Goal: Task Accomplishment & Management: Manage account settings

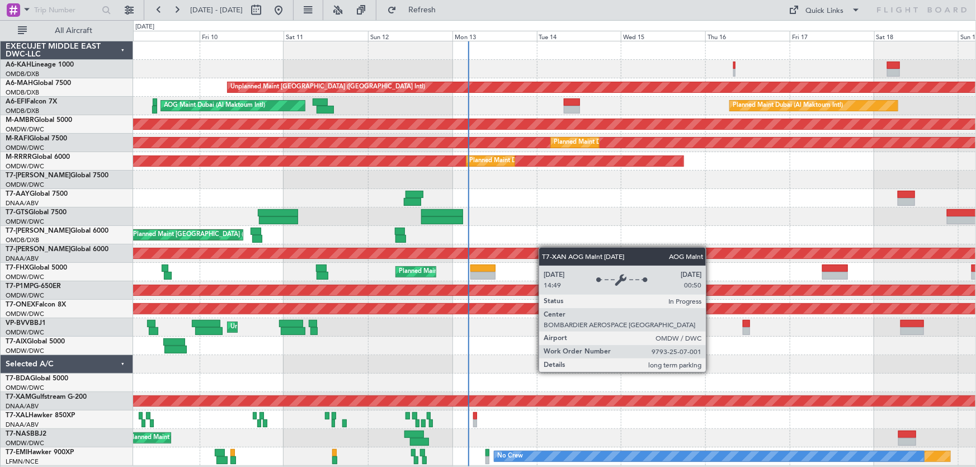
click at [531, 248] on div "Unplanned Maint [GEOGRAPHIC_DATA] ([GEOGRAPHIC_DATA] Intl) AOG Maint [GEOGRAPHI…" at bounding box center [554, 253] width 843 height 424
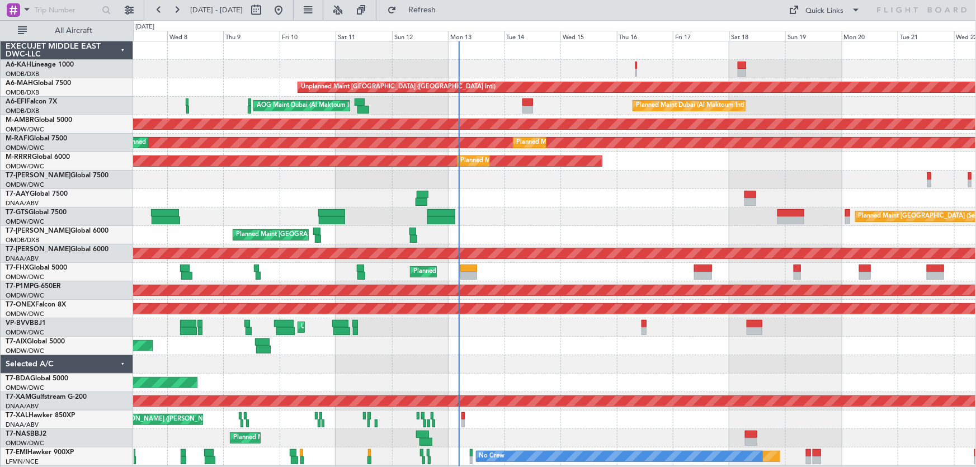
click at [518, 224] on div "Planned Maint [GEOGRAPHIC_DATA] (Seletar)" at bounding box center [554, 216] width 843 height 18
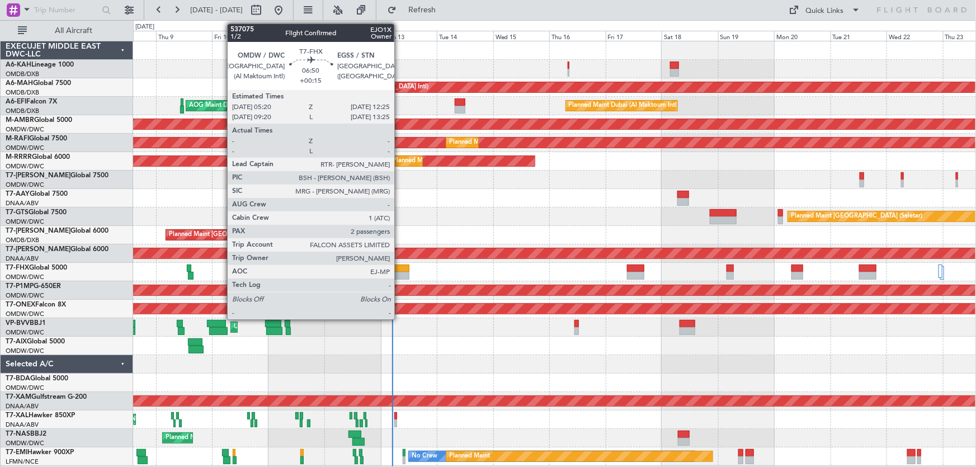
click at [399, 266] on div at bounding box center [401, 269] width 17 height 8
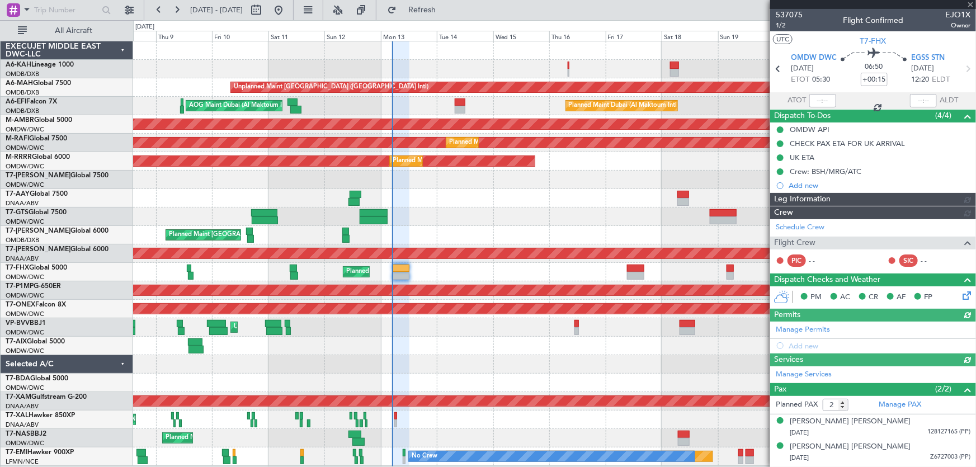
type input "[PERSON_NAME] (ANI)"
type input "7316"
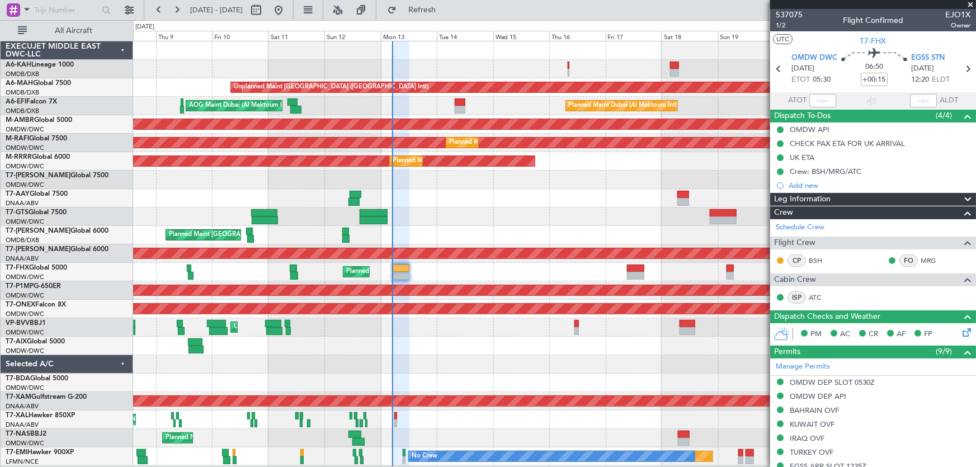
type input "[PERSON_NAME] (ANI)"
type input "7316"
click at [970, 1] on span at bounding box center [970, 5] width 11 height 10
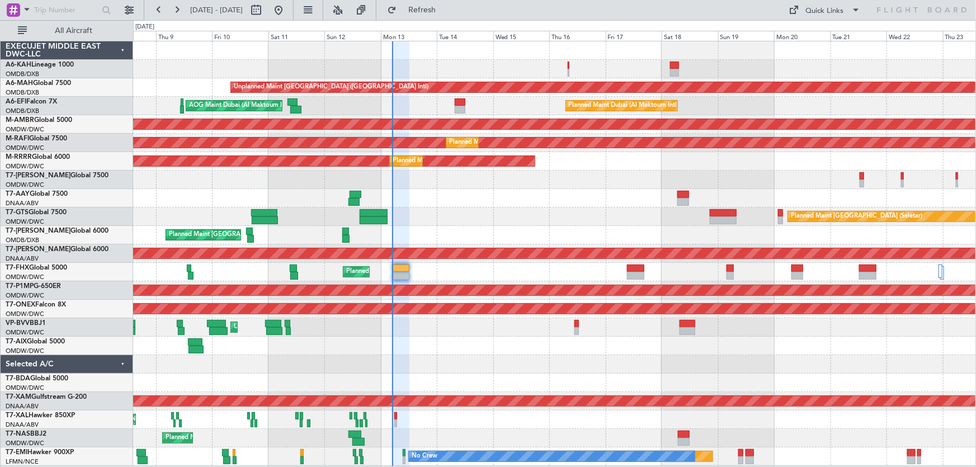
type input "0"
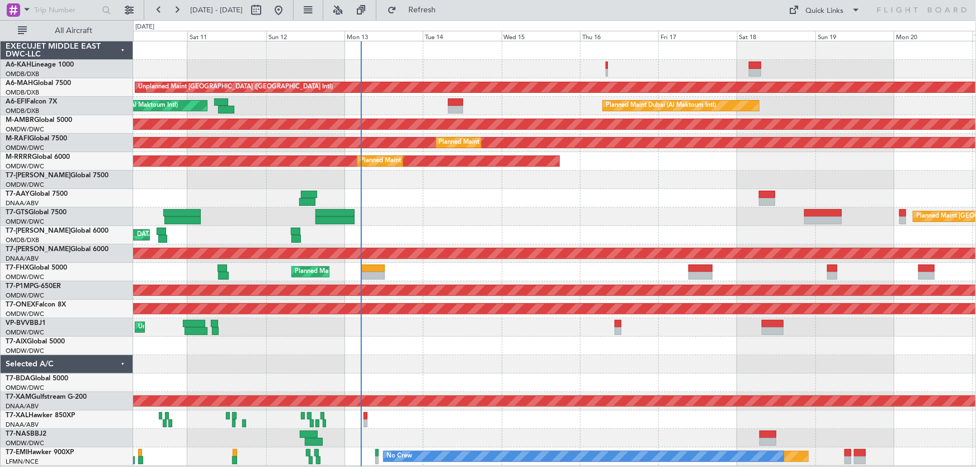
click at [480, 62] on div at bounding box center [554, 69] width 843 height 18
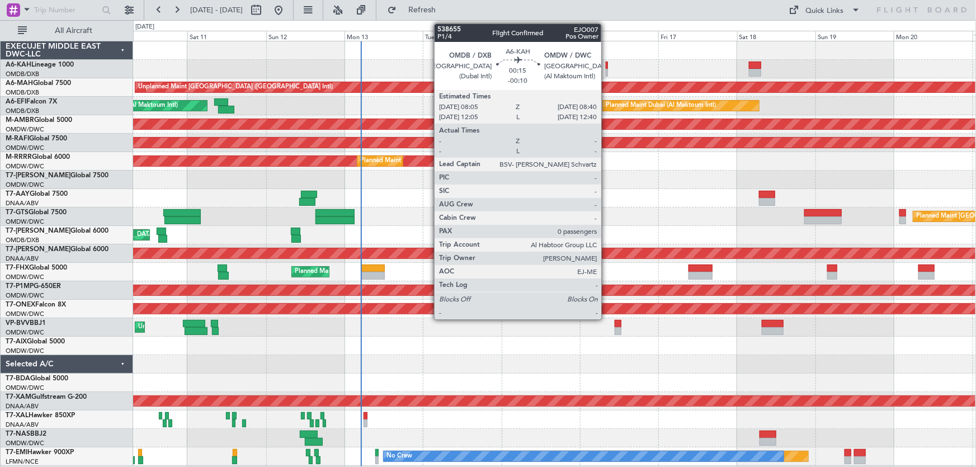
click at [606, 65] on div at bounding box center [607, 66] width 2 height 8
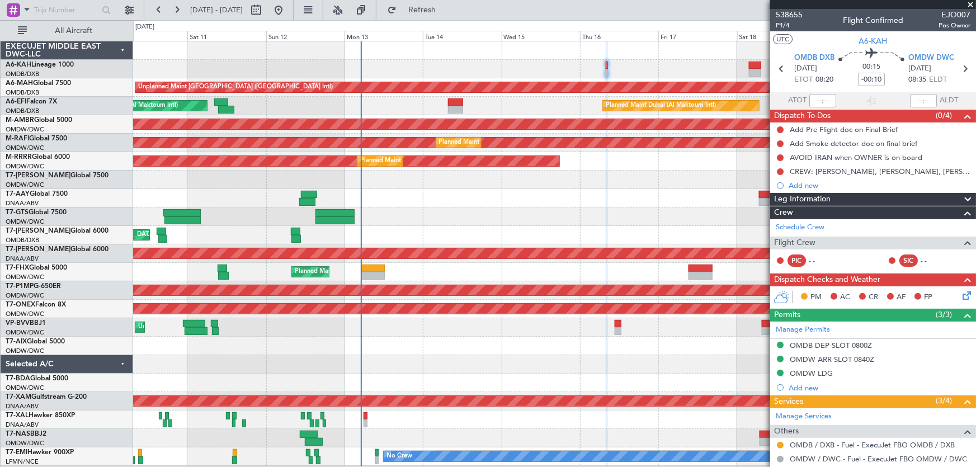
click at [972, 7] on span at bounding box center [970, 5] width 11 height 10
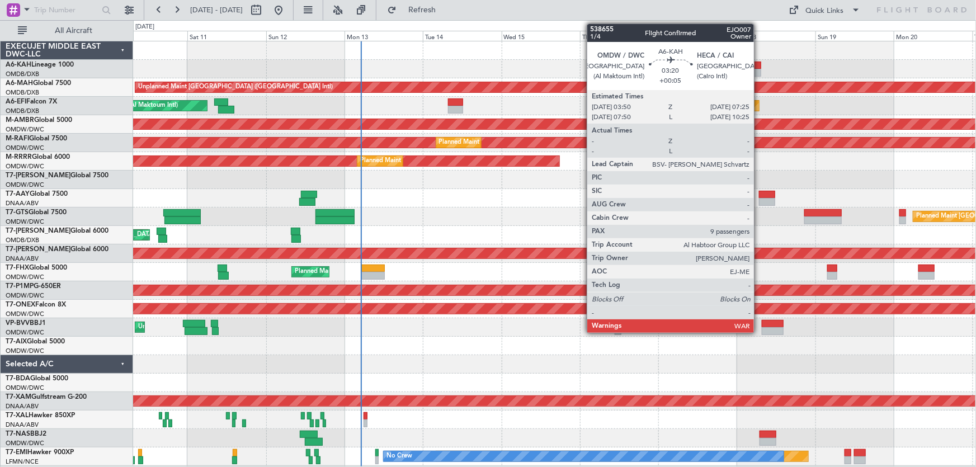
click at [758, 64] on div at bounding box center [755, 66] width 12 height 8
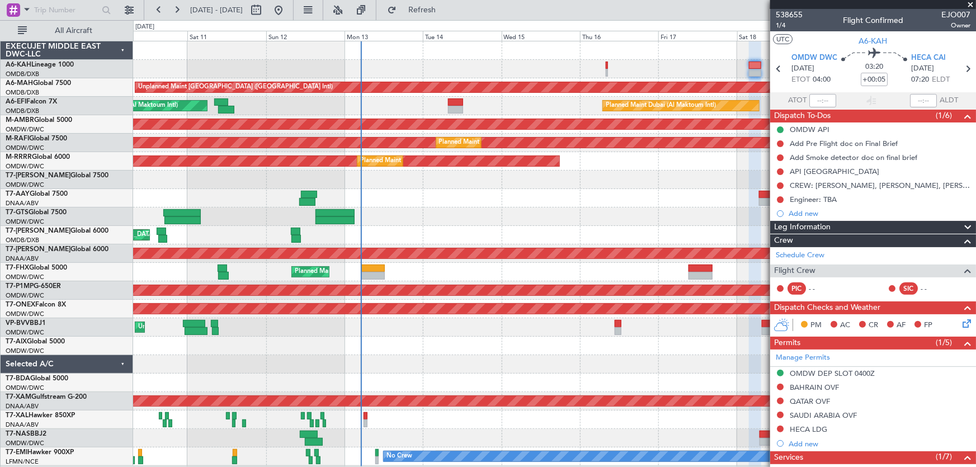
click at [968, 2] on span at bounding box center [970, 5] width 11 height 10
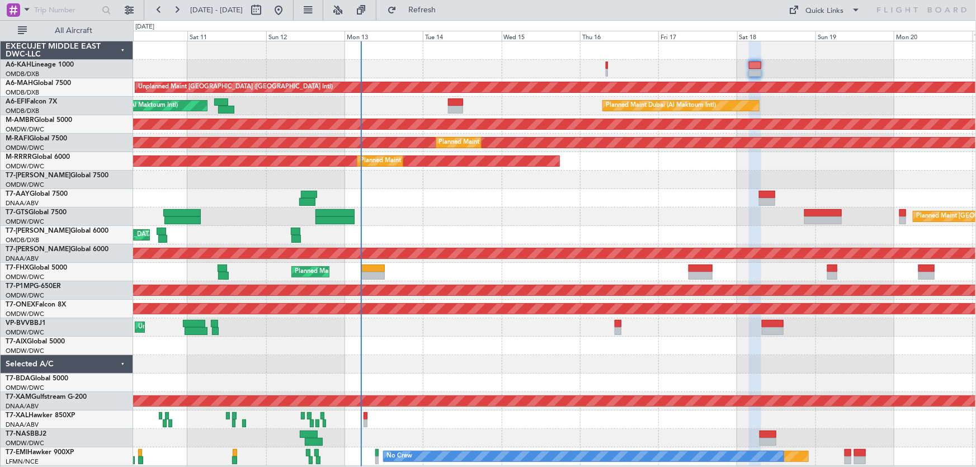
type input "0"
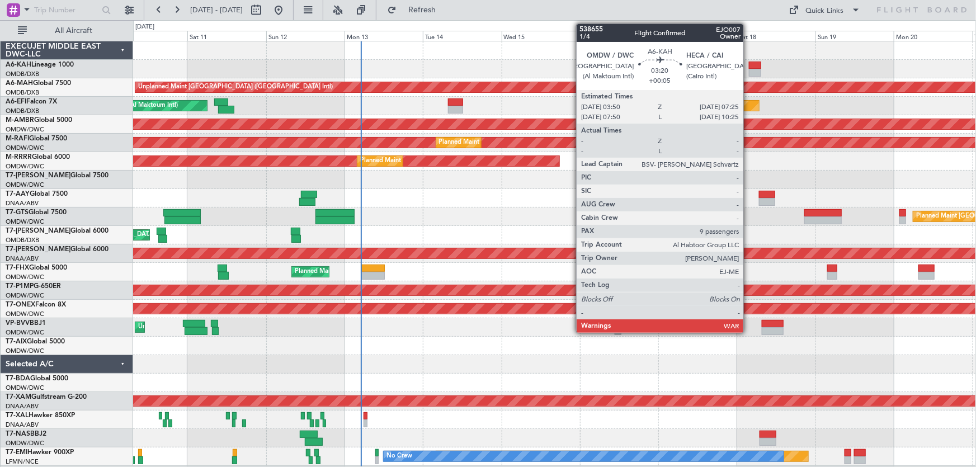
click at [749, 64] on div at bounding box center [755, 66] width 12 height 8
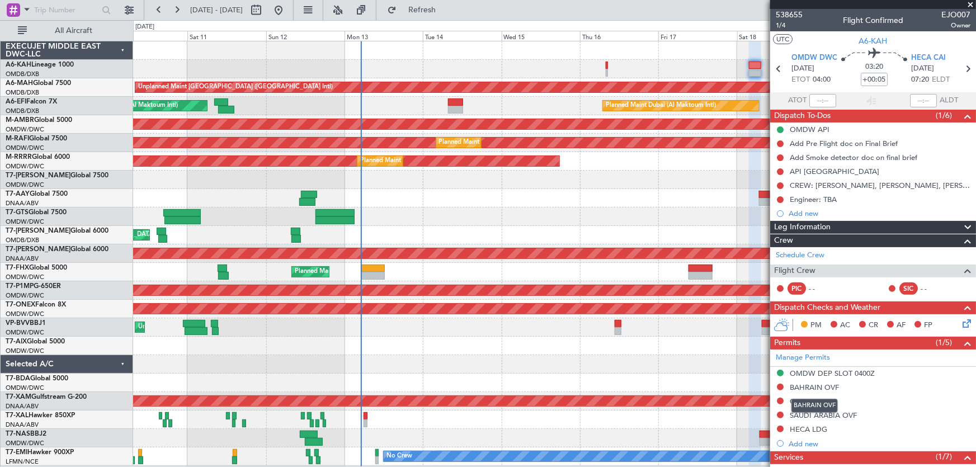
click at [803, 391] on mat-tooltip-component "BAHRAIN OVF" at bounding box center [814, 406] width 62 height 30
click at [788, 15] on span "538655" at bounding box center [789, 15] width 27 height 12
click at [777, 25] on span "1/4" at bounding box center [789, 26] width 27 height 10
click at [783, 23] on mat-tooltip-component "Trip Number" at bounding box center [788, 36] width 55 height 30
click at [799, 13] on span "538655" at bounding box center [789, 15] width 27 height 12
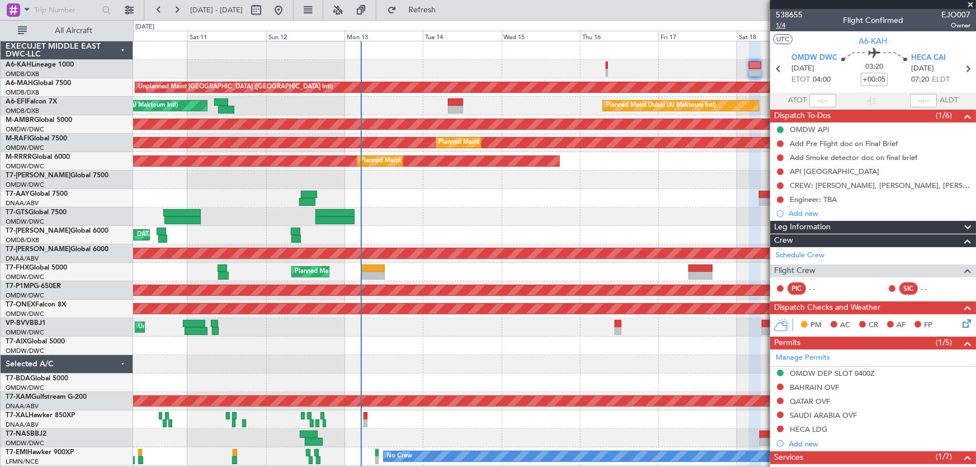
click at [780, 23] on span "1/4" at bounding box center [789, 26] width 27 height 10
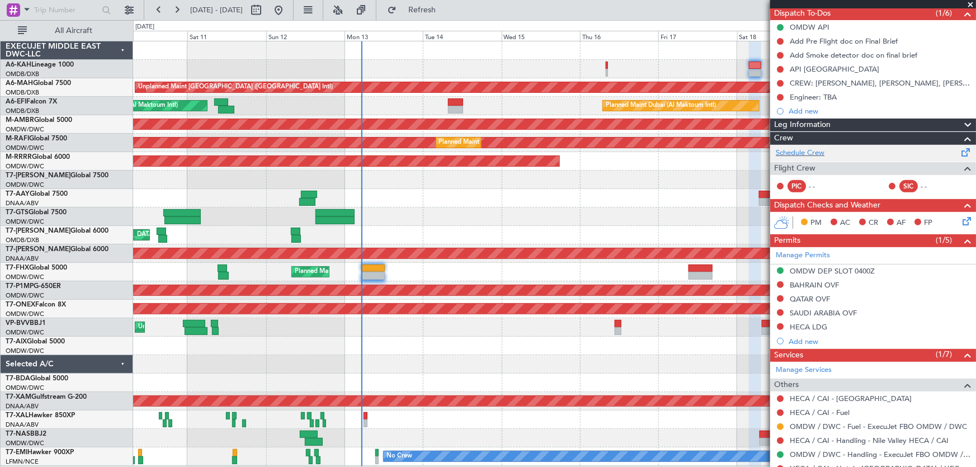
scroll to position [203, 0]
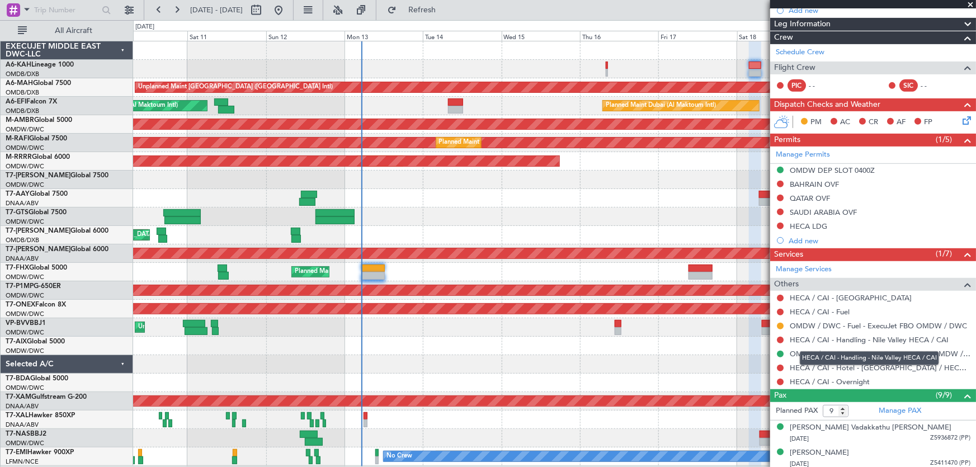
click at [830, 352] on div "HECA / CAI - Handling - Nile Valley HECA / CAI" at bounding box center [869, 358] width 139 height 14
click at [790, 354] on link "OMDW / DWC - Handling - ExecuJet FBO OMDW / DWC" at bounding box center [880, 354] width 181 height 10
click at [810, 349] on link "OMDW / DWC - Handling - ExecuJet FBO OMDW / DWC" at bounding box center [880, 354] width 181 height 10
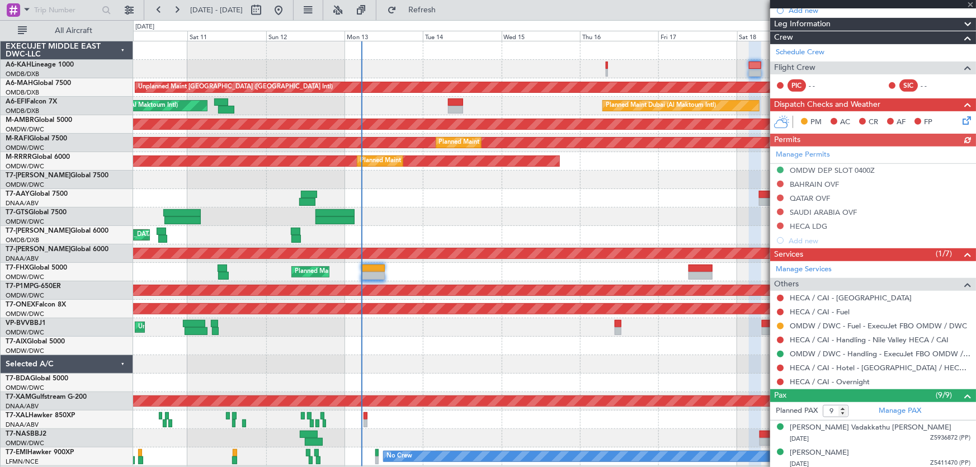
click at [778, 197] on div "Manage Permits OMDW DEP SLOT 0400Z [GEOGRAPHIC_DATA] OVF [GEOGRAPHIC_DATA] OVF …" at bounding box center [873, 197] width 206 height 101
click at [809, 194] on div "Manage Permits OMDW DEP SLOT 0400Z [GEOGRAPHIC_DATA] OVF [GEOGRAPHIC_DATA] OVF …" at bounding box center [873, 197] width 206 height 101
click at [844, 186] on div "Manage Permits OMDW DEP SLOT 0400Z [GEOGRAPHIC_DATA] OVF [GEOGRAPHIC_DATA] OVF …" at bounding box center [873, 197] width 206 height 101
click at [815, 201] on div "QATAR OVF" at bounding box center [810, 198] width 40 height 10
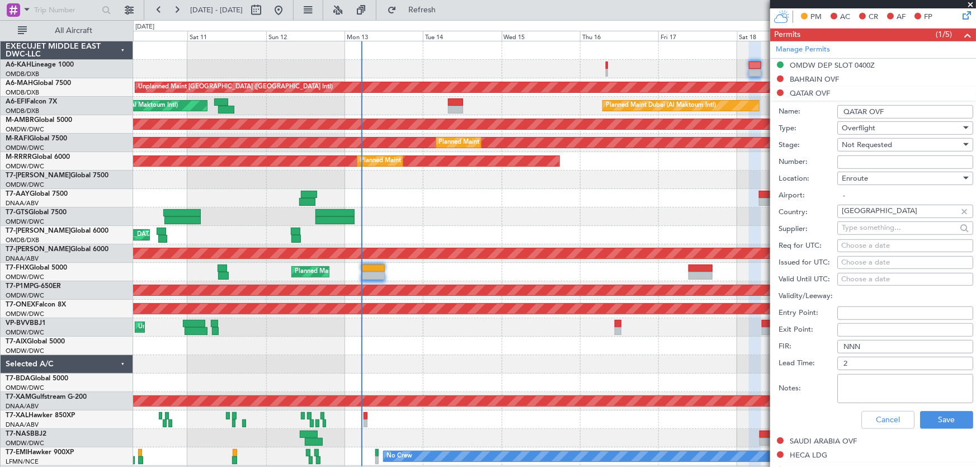
scroll to position [407, 0]
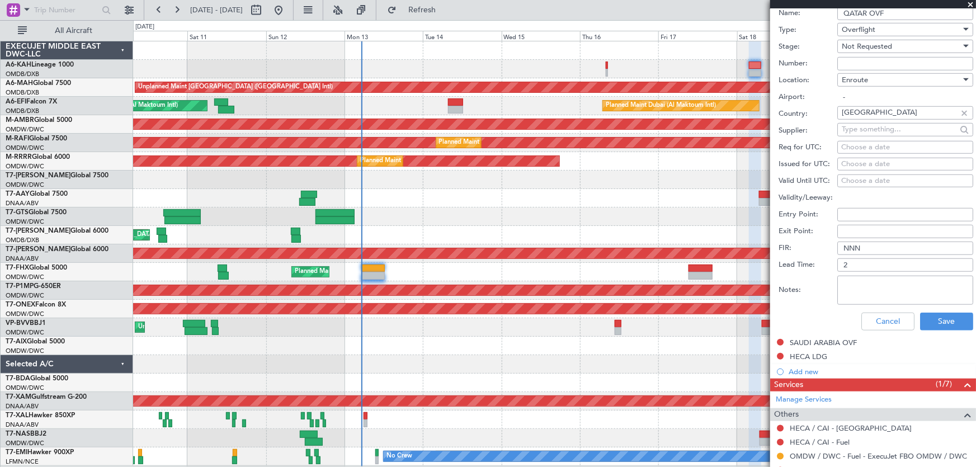
click at [895, 300] on textarea "Notes:" at bounding box center [905, 290] width 136 height 29
paste textarea "1760332403798"
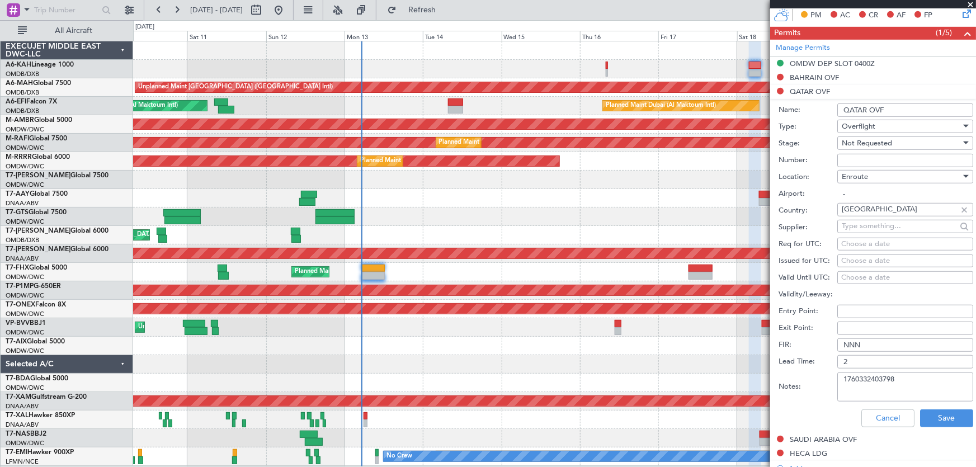
scroll to position [305, 0]
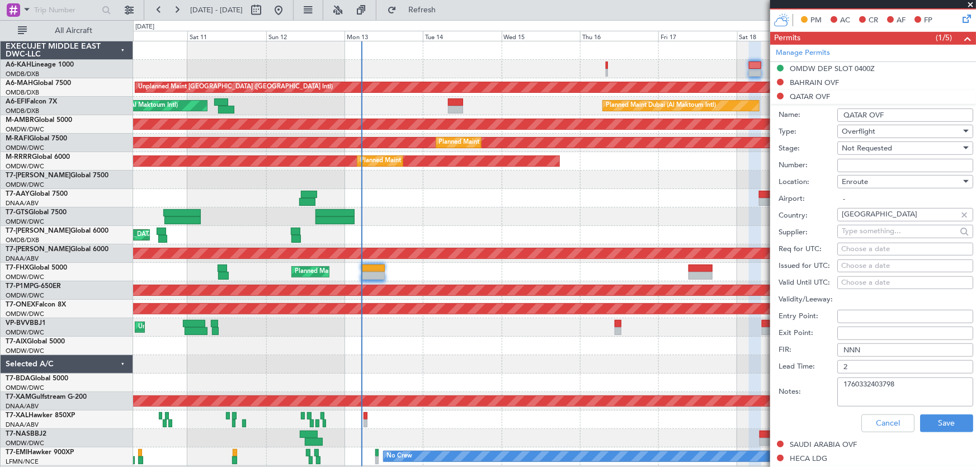
type textarea "1760332403798"
click at [905, 151] on div "Not Requested" at bounding box center [901, 148] width 119 height 17
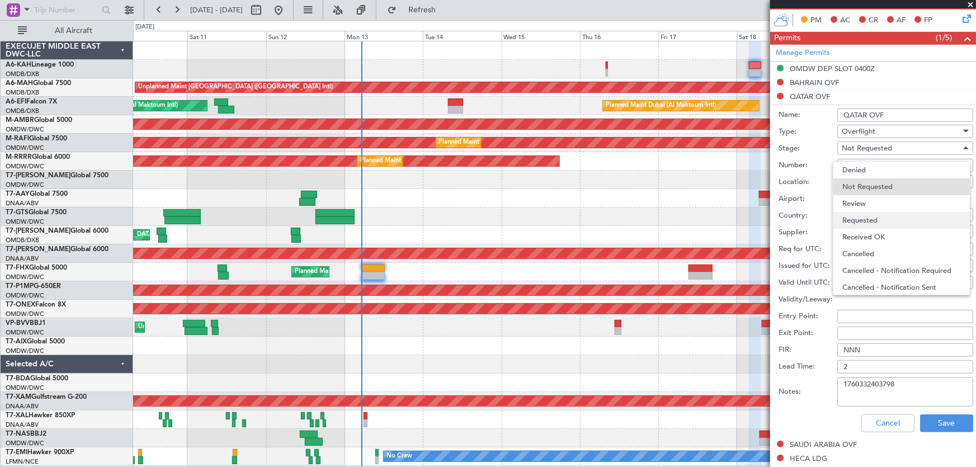
click at [887, 224] on span "Requested" at bounding box center [901, 220] width 119 height 17
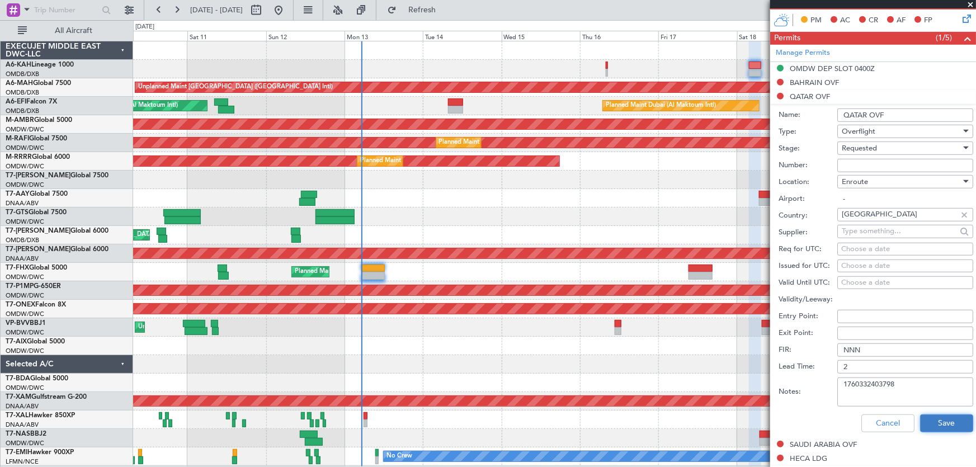
click at [932, 419] on button "Save" at bounding box center [946, 423] width 53 height 18
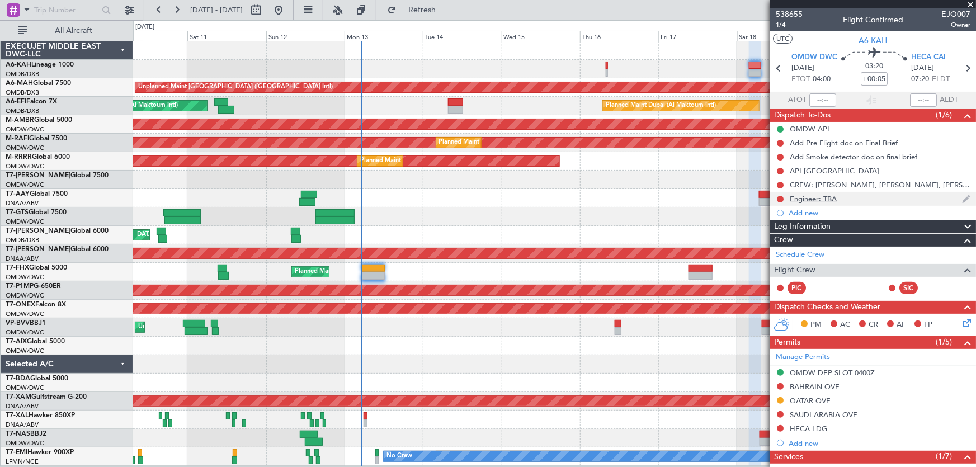
scroll to position [0, 0]
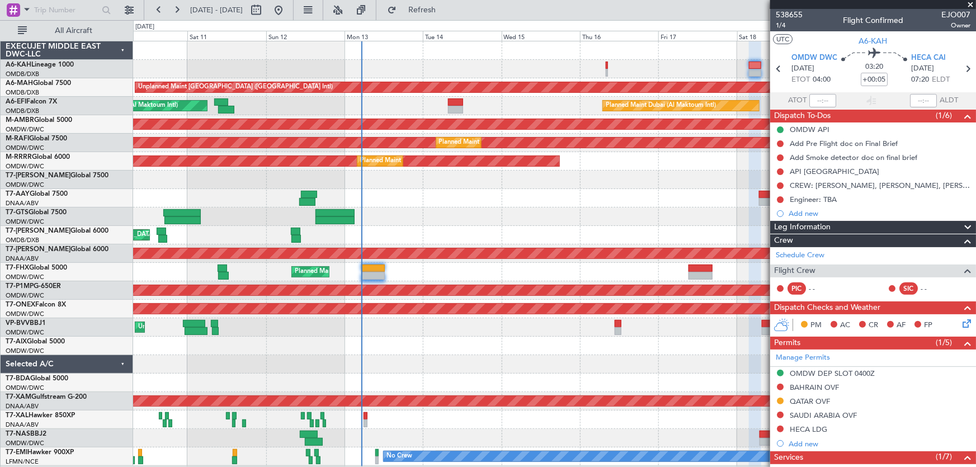
drag, startPoint x: 809, startPoint y: 15, endPoint x: 757, endPoint y: 16, distance: 52.0
click at [757, 16] on fb-app "[DATE] - [DATE] Refresh Quick Links All Aircraft Unplanned Maint [GEOGRAPHIC_DA…" at bounding box center [488, 237] width 976 height 459
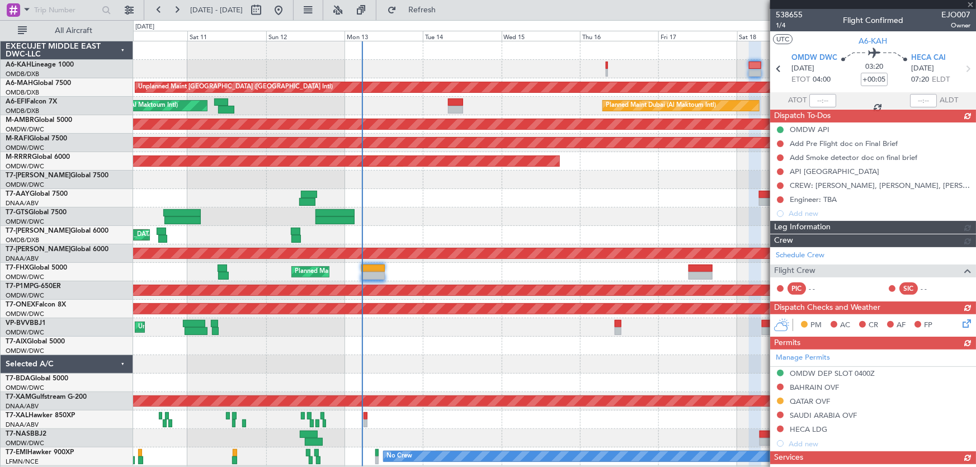
click at [781, 387] on div "Manage Permits OMDW DEP SLOT 0400Z [GEOGRAPHIC_DATA] OVF [GEOGRAPHIC_DATA] OVF …" at bounding box center [873, 400] width 206 height 101
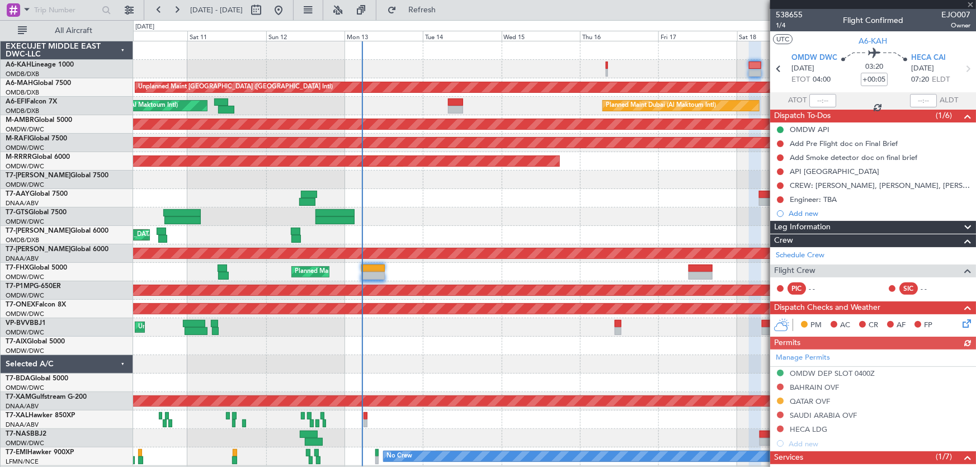
click at [780, 385] on div "Manage Permits OMDW DEP SLOT 0400Z [GEOGRAPHIC_DATA] OVF [GEOGRAPHIC_DATA] OVF …" at bounding box center [873, 400] width 206 height 101
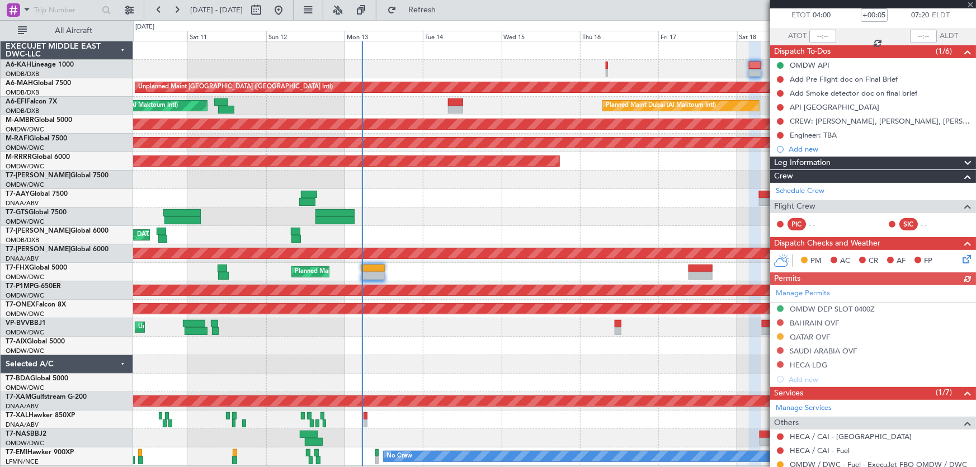
scroll to position [101, 0]
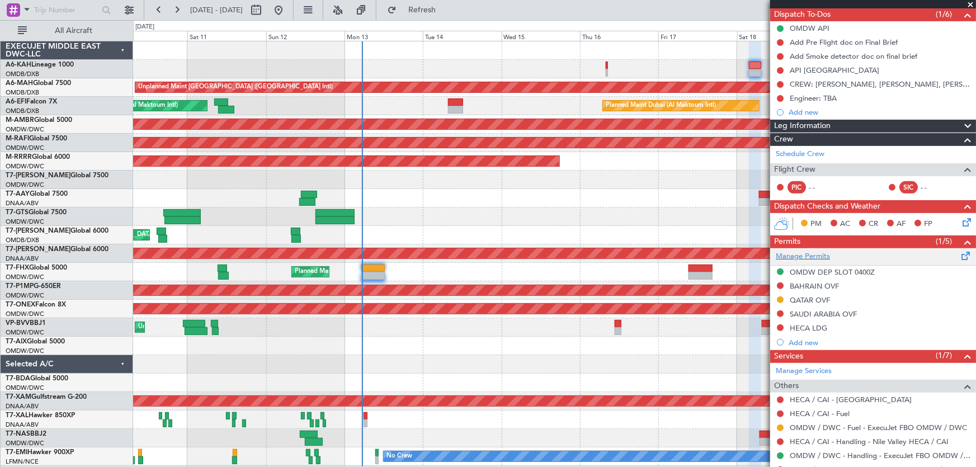
click at [787, 249] on div "Manage Permits" at bounding box center [873, 256] width 206 height 17
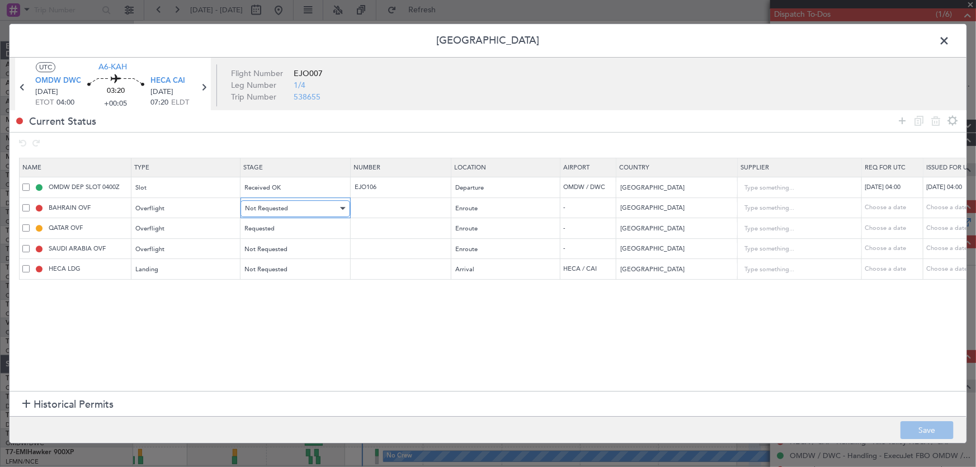
click at [293, 207] on div "Not Requested" at bounding box center [291, 208] width 93 height 17
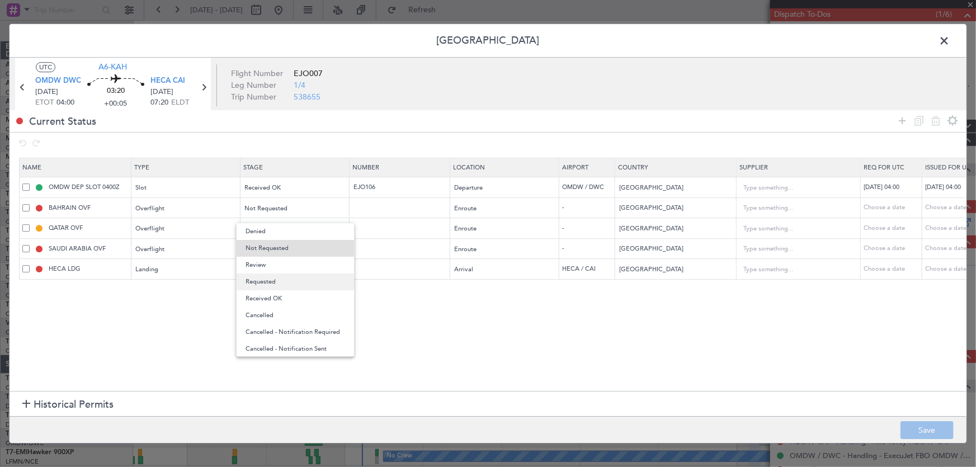
click at [273, 279] on span "Requested" at bounding box center [295, 281] width 100 height 17
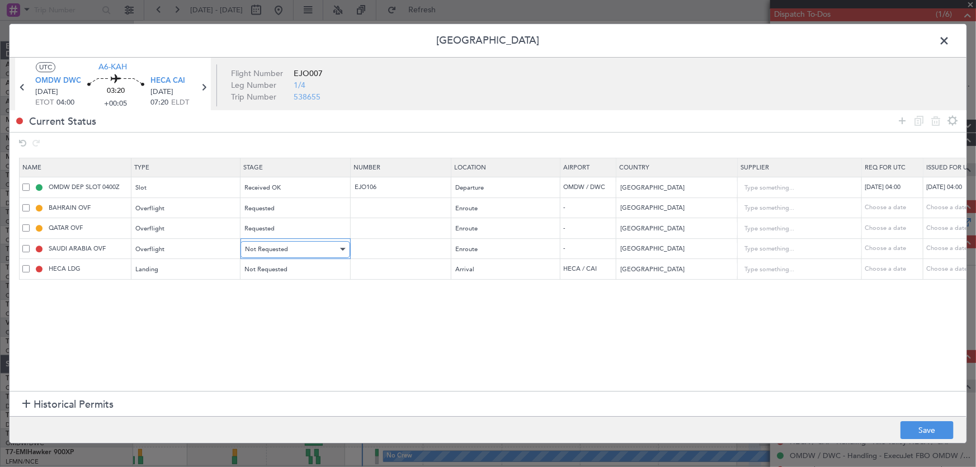
click at [274, 249] on span "Not Requested" at bounding box center [266, 249] width 43 height 8
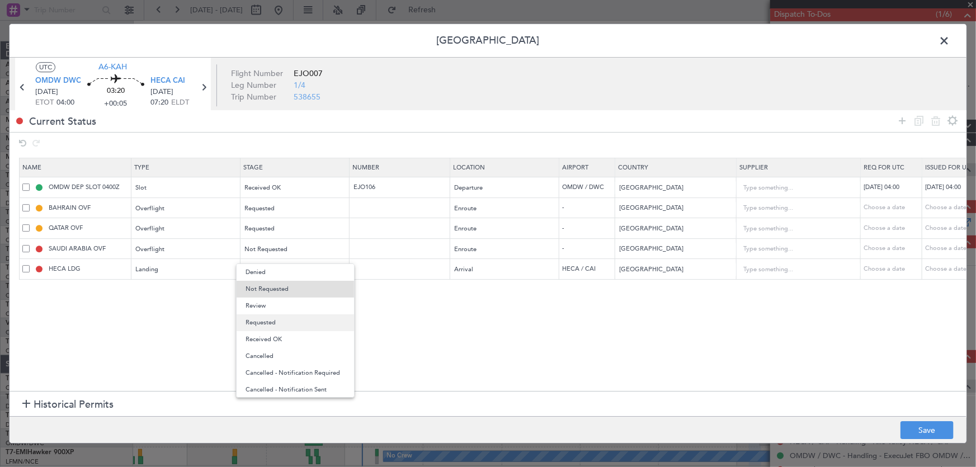
click at [274, 324] on span "Requested" at bounding box center [295, 322] width 100 height 17
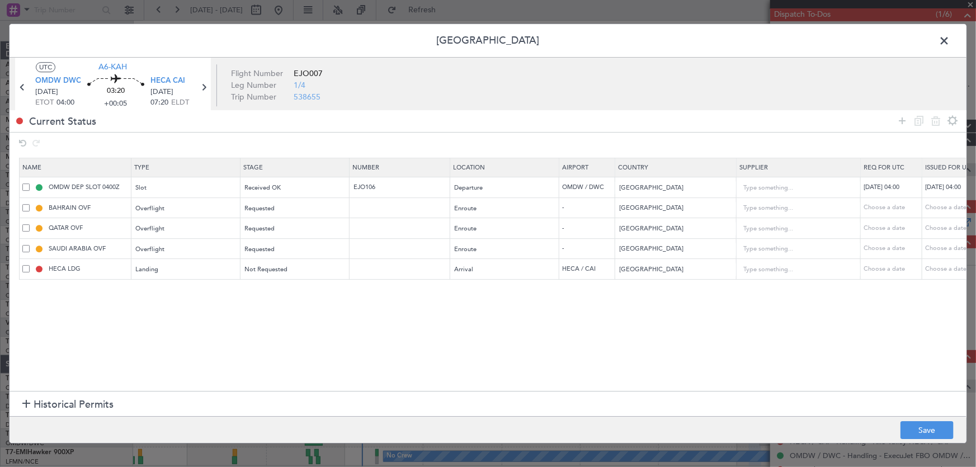
click at [325, 308] on section "Name Type Stage Number Location Airport Country Supplier Req For Utc Issued For…" at bounding box center [488, 273] width 957 height 236
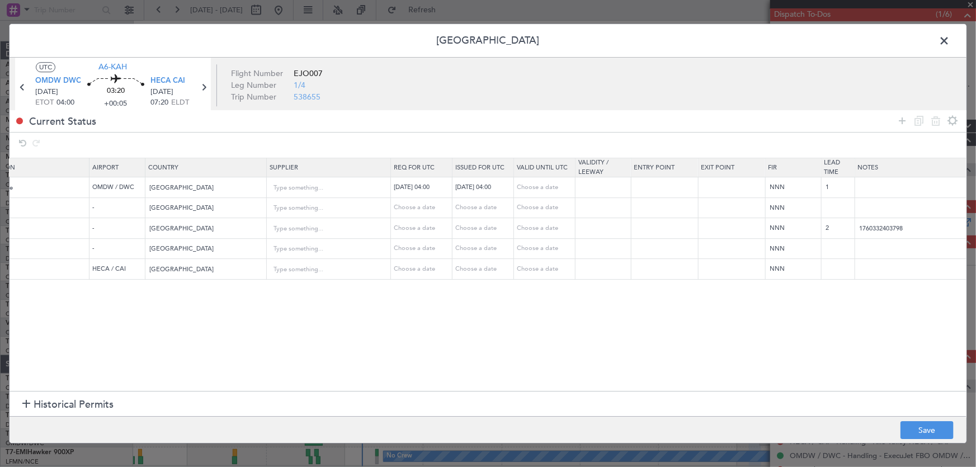
scroll to position [0, 479]
click at [873, 204] on input "text" at bounding box center [901, 208] width 111 height 17
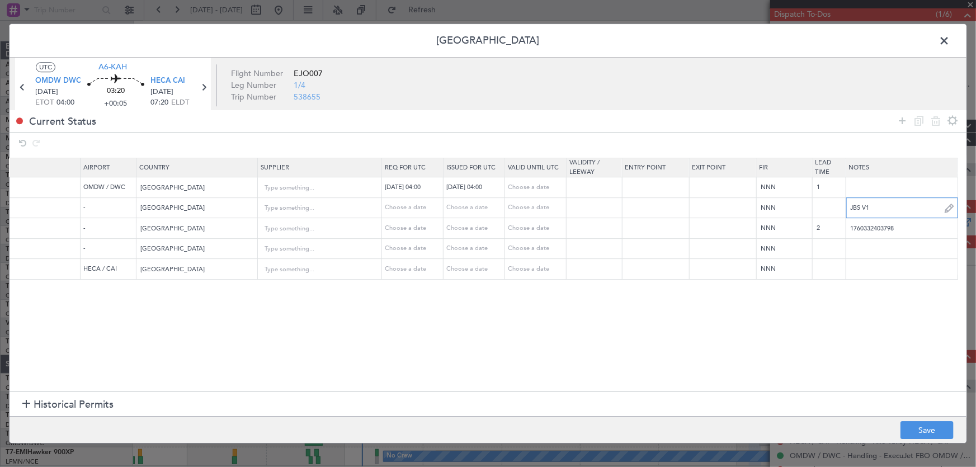
click at [876, 208] on input "JBS V1" at bounding box center [901, 208] width 111 height 17
drag, startPoint x: 876, startPoint y: 208, endPoint x: 868, endPoint y: 212, distance: 8.8
click at [868, 212] on input "JBS V1 [DATE]" at bounding box center [901, 208] width 111 height 17
type input "JBS V1 [DATE]"
click at [865, 252] on input "text" at bounding box center [901, 248] width 111 height 17
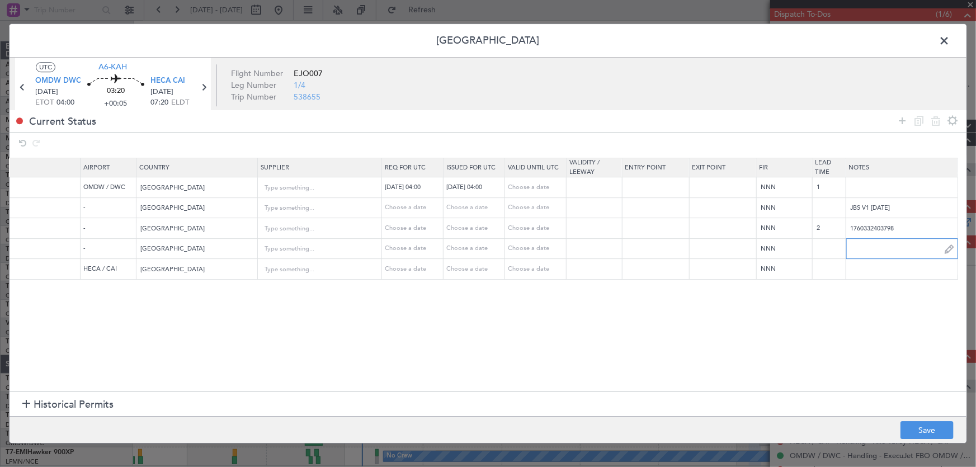
paste input "JBS V1 [DATE]"
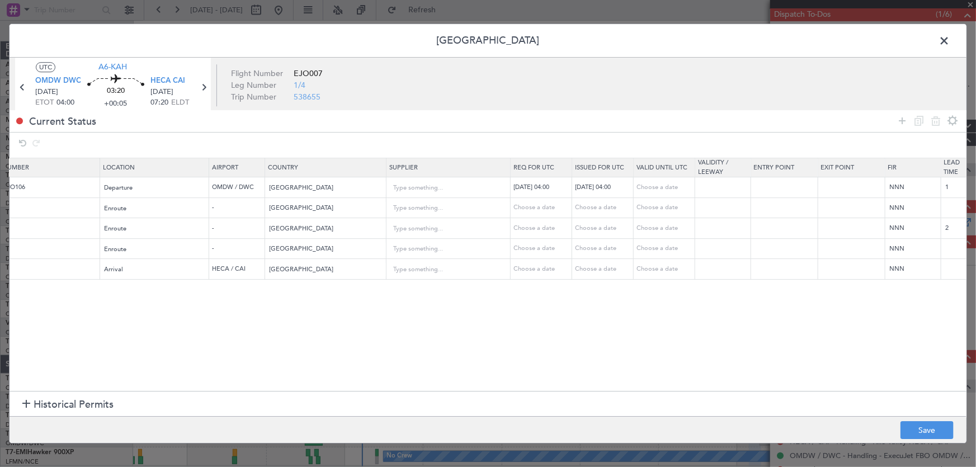
scroll to position [0, 0]
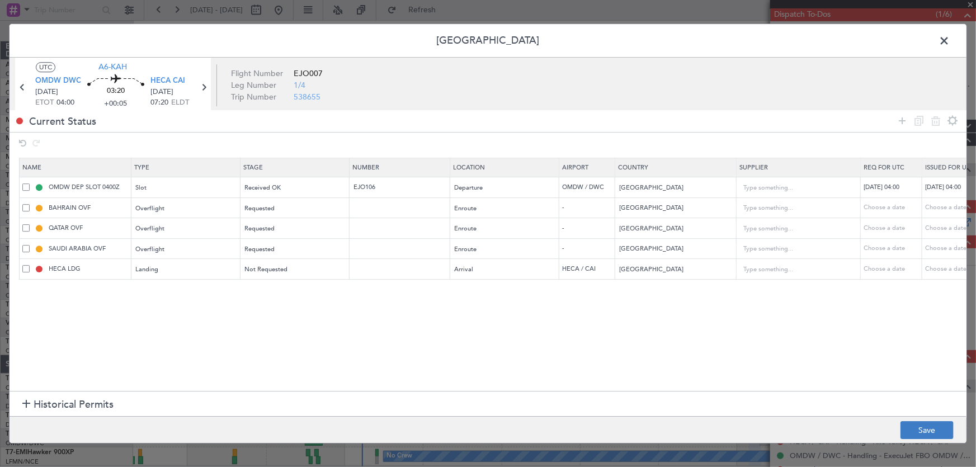
type input "JBS V1 [DATE]"
click at [914, 425] on button "Save" at bounding box center [926, 430] width 53 height 18
click at [950, 39] on span at bounding box center [950, 43] width 0 height 22
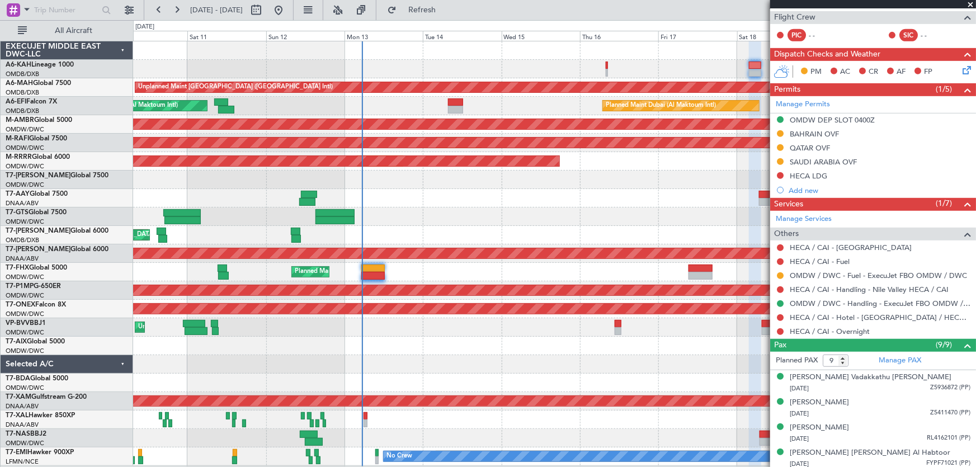
scroll to position [254, 0]
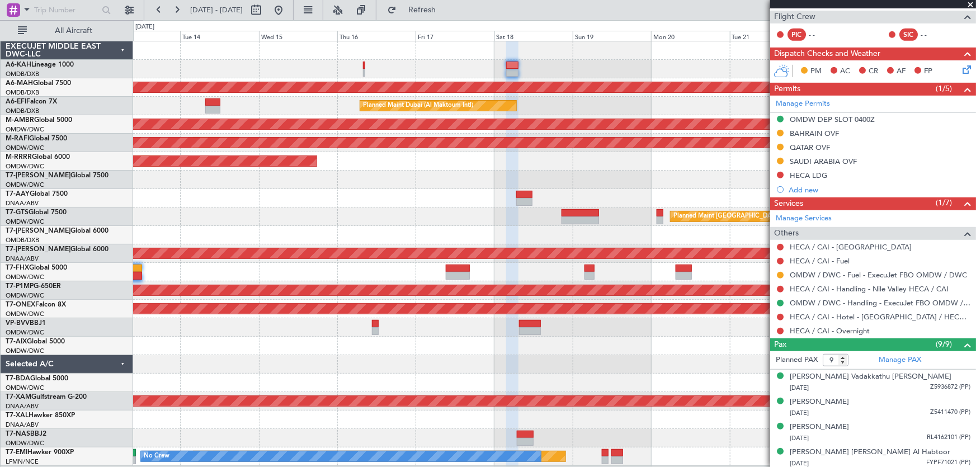
click at [390, 207] on div "Unplanned Maint [GEOGRAPHIC_DATA] ([GEOGRAPHIC_DATA] Intl) Planned Maint [GEOGR…" at bounding box center [554, 253] width 843 height 424
click at [835, 289] on link "HECA / CAI - Handling - Nile Valley HECA / CAI" at bounding box center [869, 289] width 159 height 10
click at [876, 288] on link "HECA / CAI - Handling - Nile Valley HECA / CAI" at bounding box center [869, 289] width 159 height 10
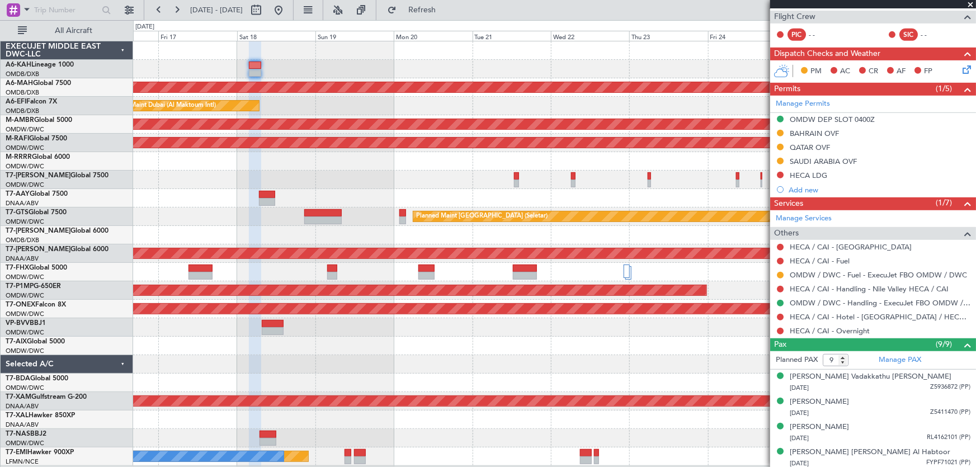
click at [378, 250] on div "Unplanned Maint [GEOGRAPHIC_DATA] ([GEOGRAPHIC_DATA] Intl) Planned Maint [GEOGR…" at bounding box center [554, 253] width 843 height 424
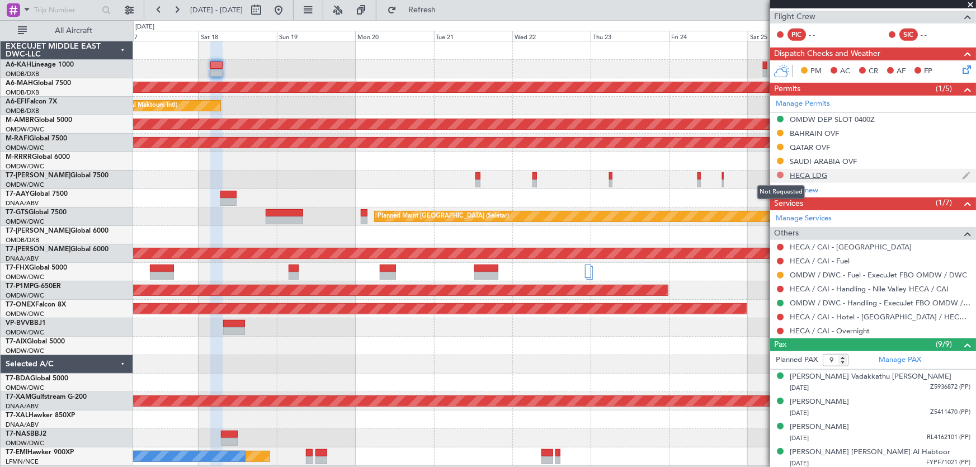
click at [781, 173] on button at bounding box center [780, 175] width 7 height 7
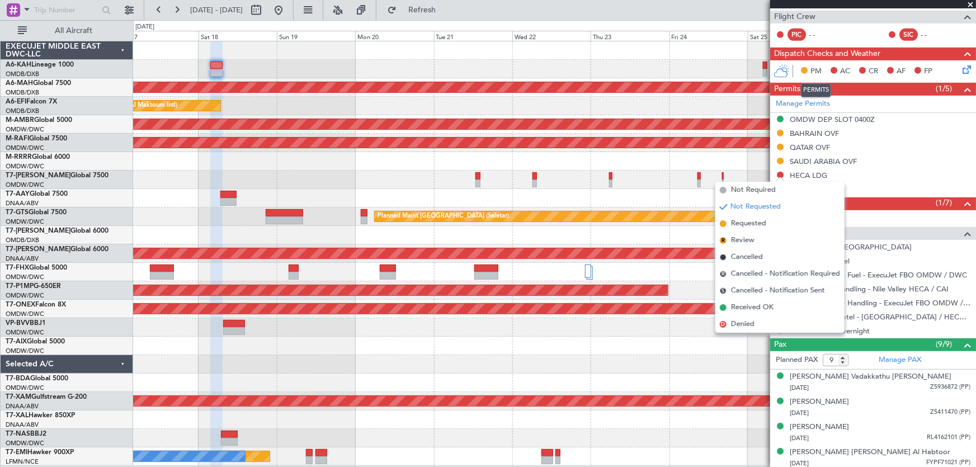
click at [809, 99] on mat-tooltip-component "PERMITS" at bounding box center [816, 90] width 46 height 30
click at [806, 103] on link "Manage Permits" at bounding box center [803, 103] width 54 height 11
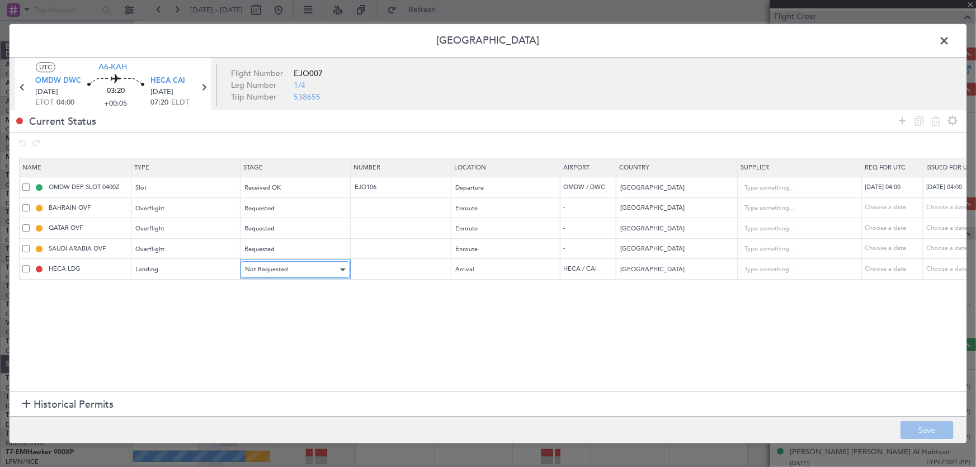
click at [286, 266] on span "Not Requested" at bounding box center [266, 269] width 43 height 8
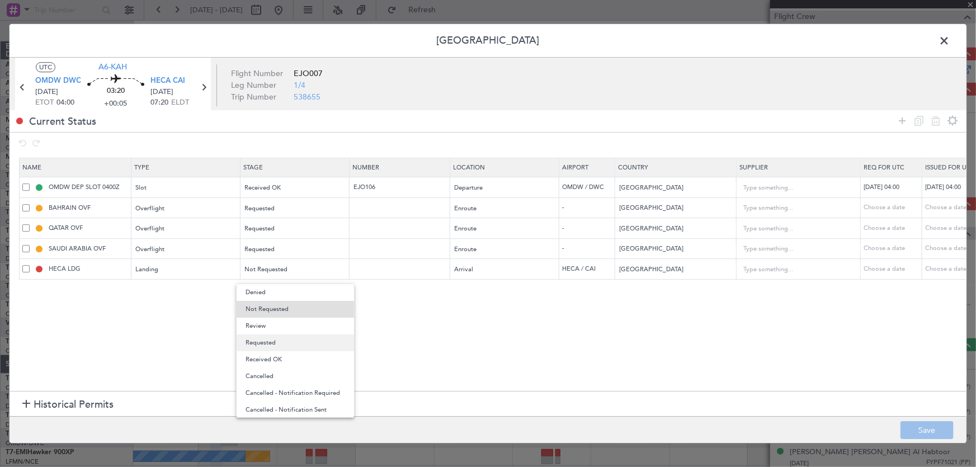
click at [285, 345] on span "Requested" at bounding box center [295, 342] width 100 height 17
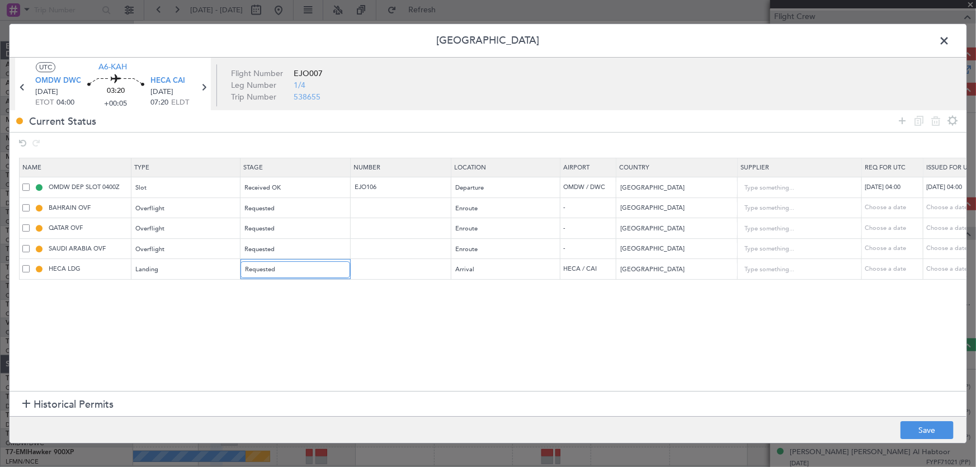
scroll to position [0, 480]
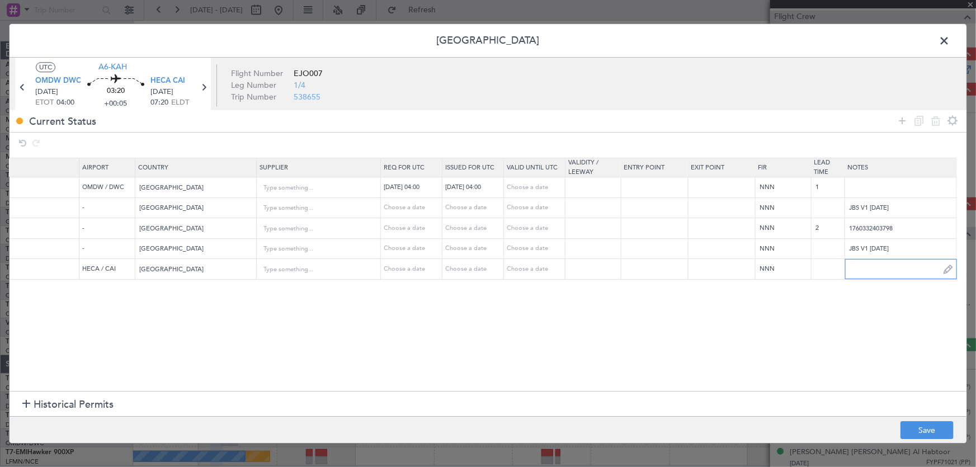
click at [867, 263] on input "text" at bounding box center [900, 269] width 111 height 17
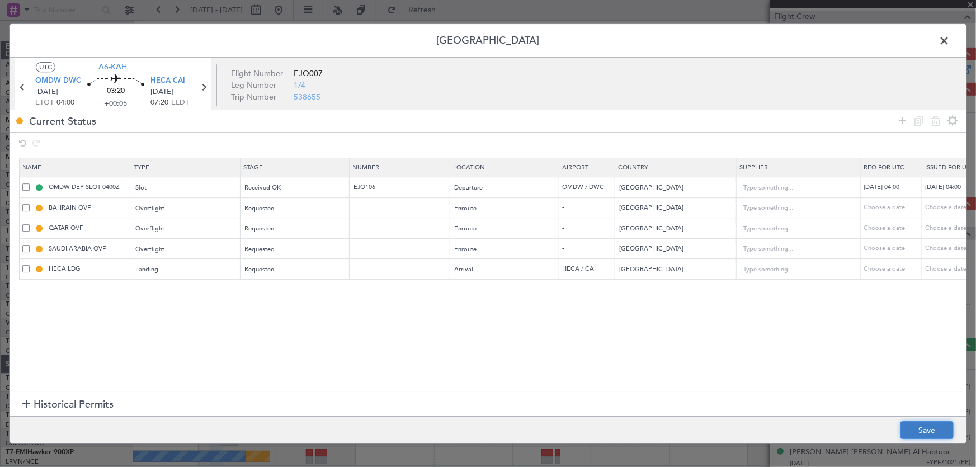
click at [928, 432] on button "Save" at bounding box center [926, 430] width 53 height 18
type input "NILE"
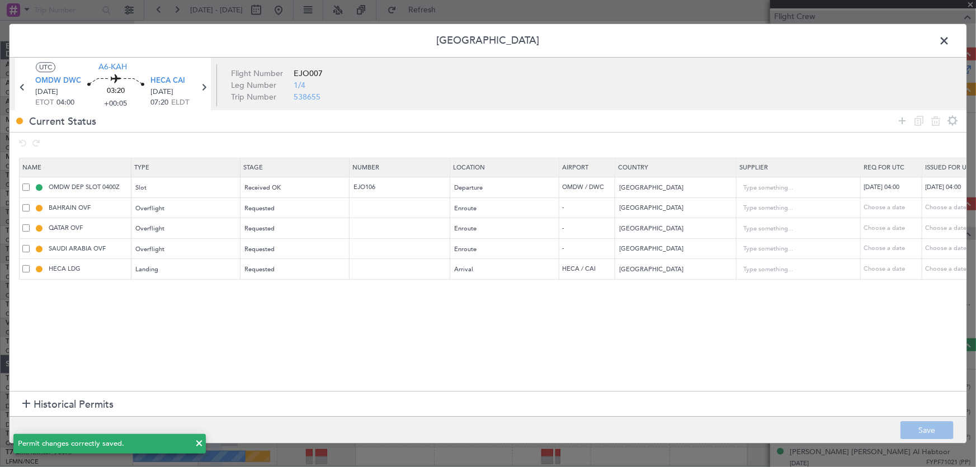
click at [950, 39] on span at bounding box center [950, 43] width 0 height 22
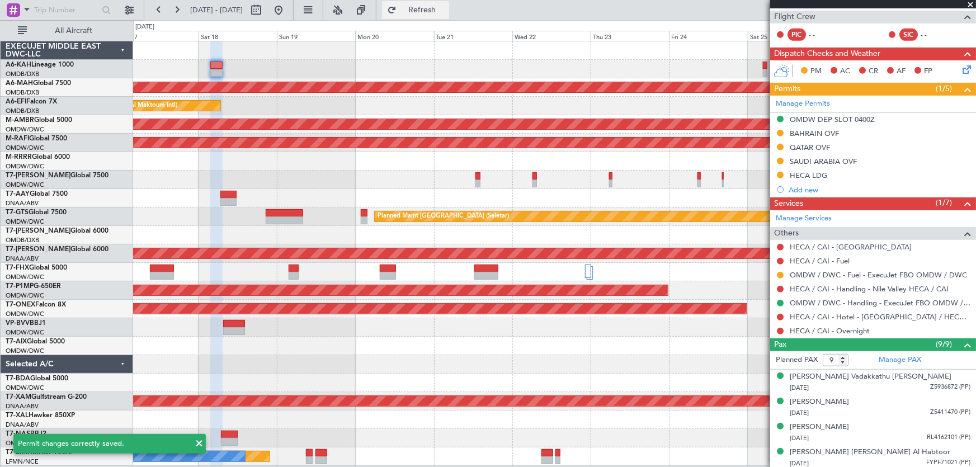
click at [438, 6] on span "Refresh" at bounding box center [422, 10] width 47 height 8
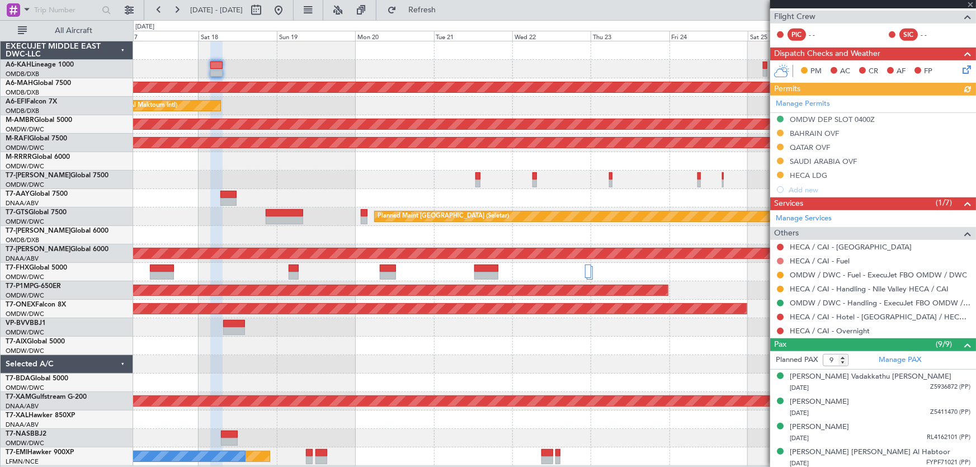
click at [780, 259] on button at bounding box center [780, 261] width 7 height 7
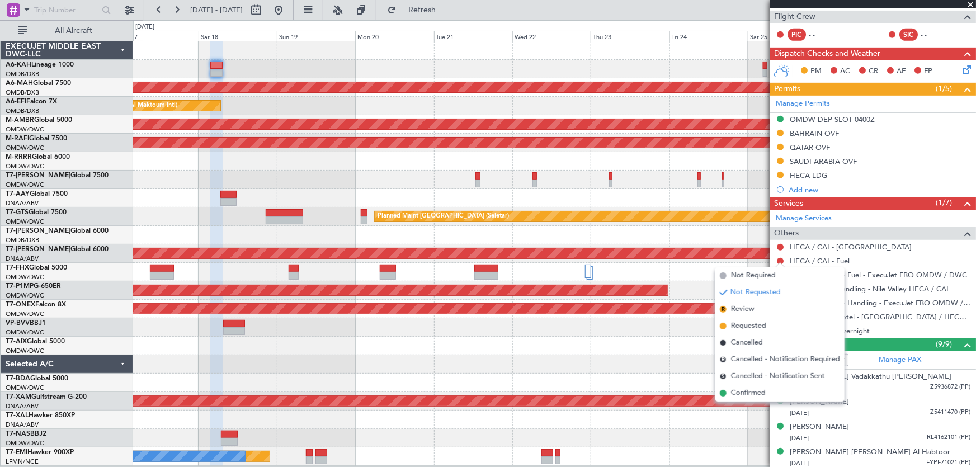
click at [752, 275] on span "Not Required" at bounding box center [753, 275] width 45 height 11
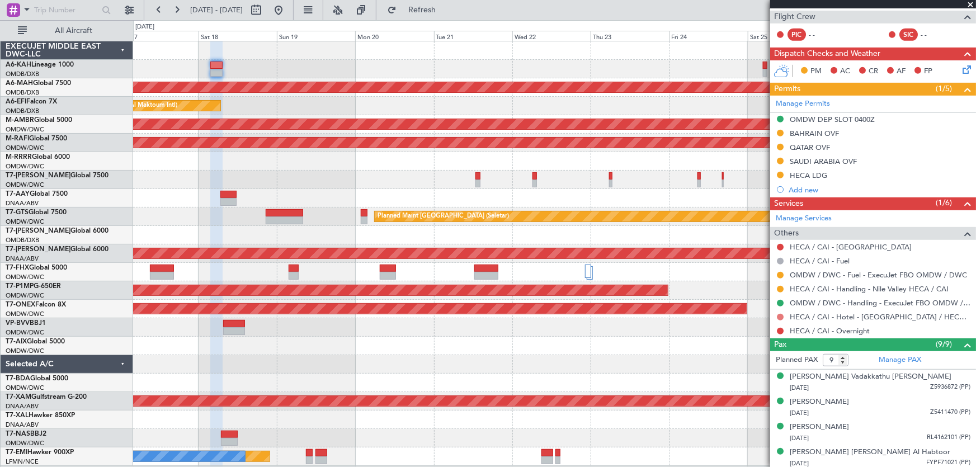
click at [778, 318] on button at bounding box center [780, 317] width 7 height 7
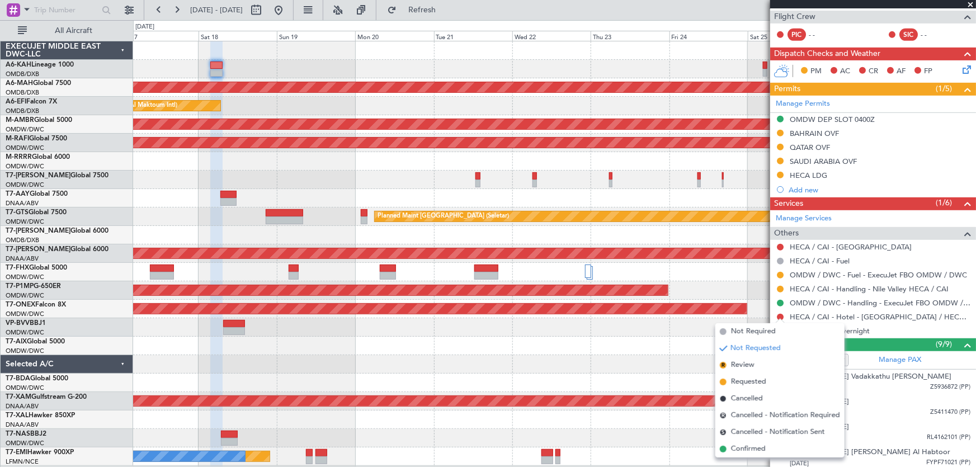
click at [677, 269] on div at bounding box center [554, 272] width 843 height 18
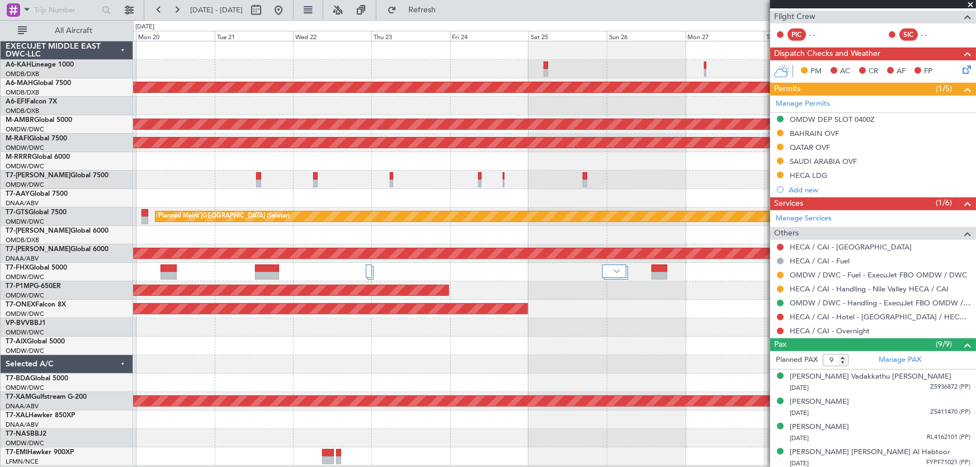
click at [304, 254] on div "Unplanned Maint [GEOGRAPHIC_DATA] ([GEOGRAPHIC_DATA] Intl) Planned Maint [GEOGR…" at bounding box center [554, 253] width 843 height 424
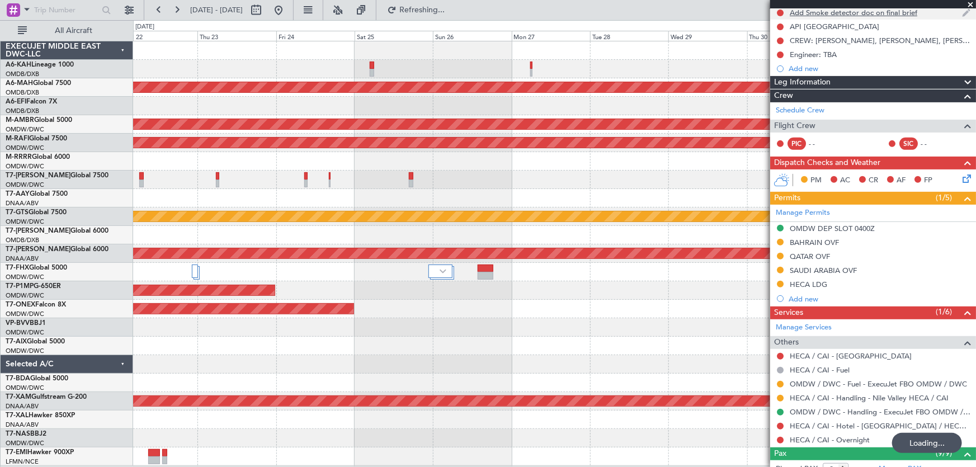
scroll to position [50, 0]
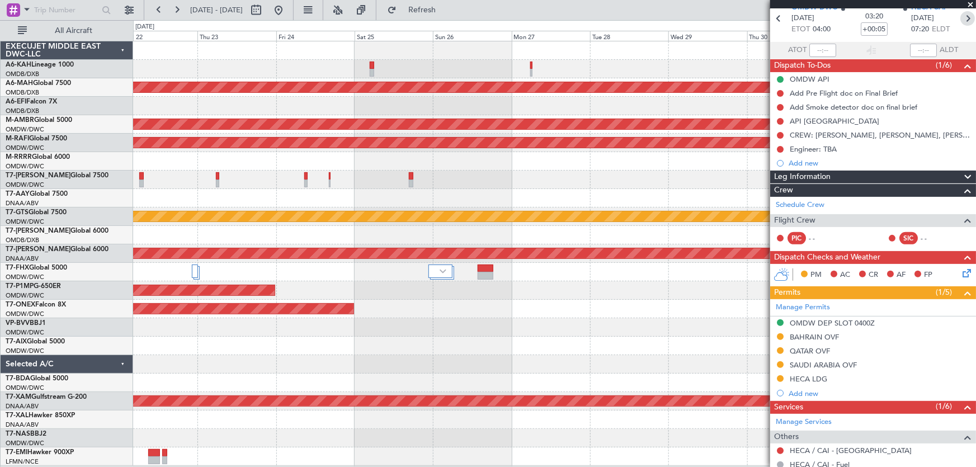
click at [960, 16] on icon at bounding box center [967, 18] width 15 height 15
type input "0"
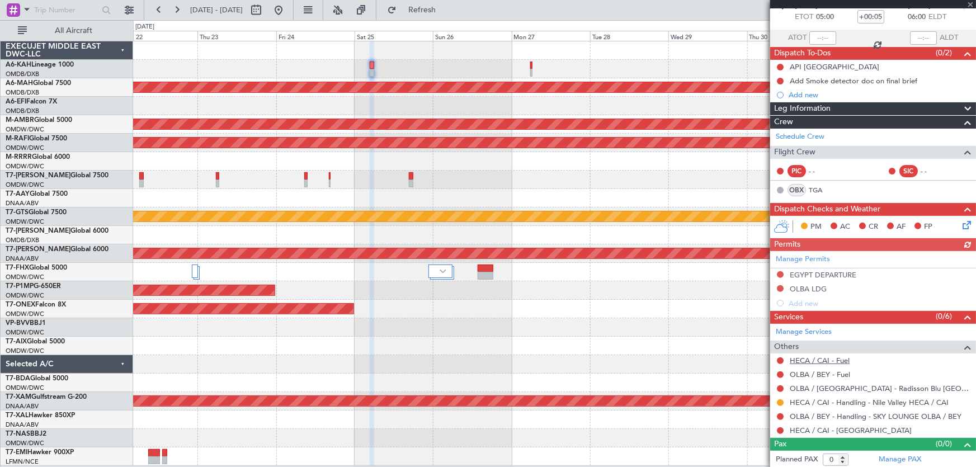
scroll to position [63, 0]
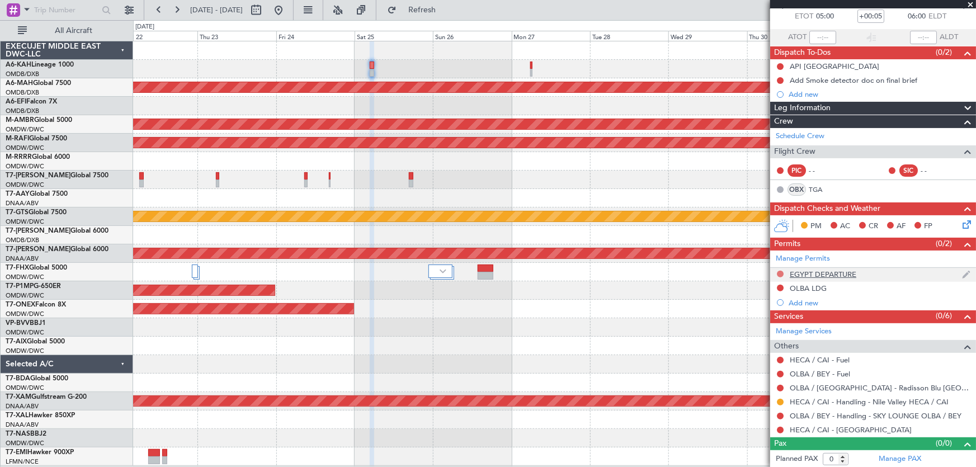
click at [780, 271] on button at bounding box center [780, 274] width 7 height 7
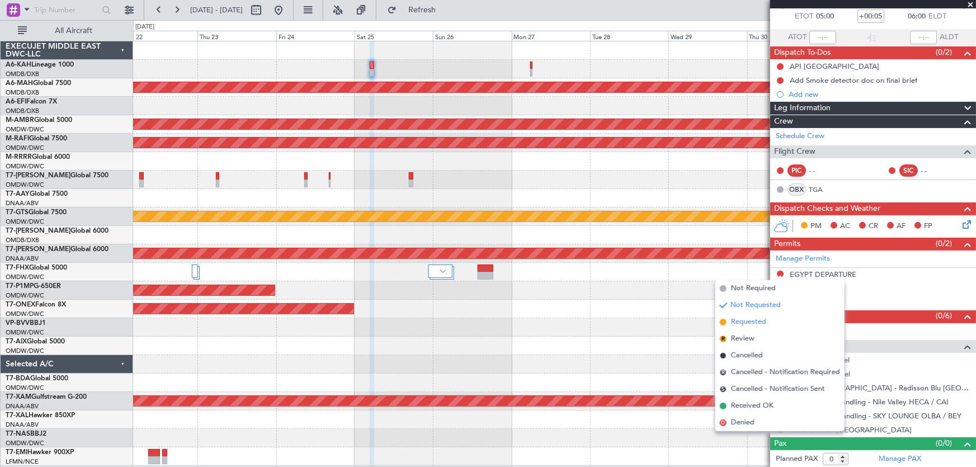
click at [761, 323] on span "Requested" at bounding box center [748, 322] width 35 height 11
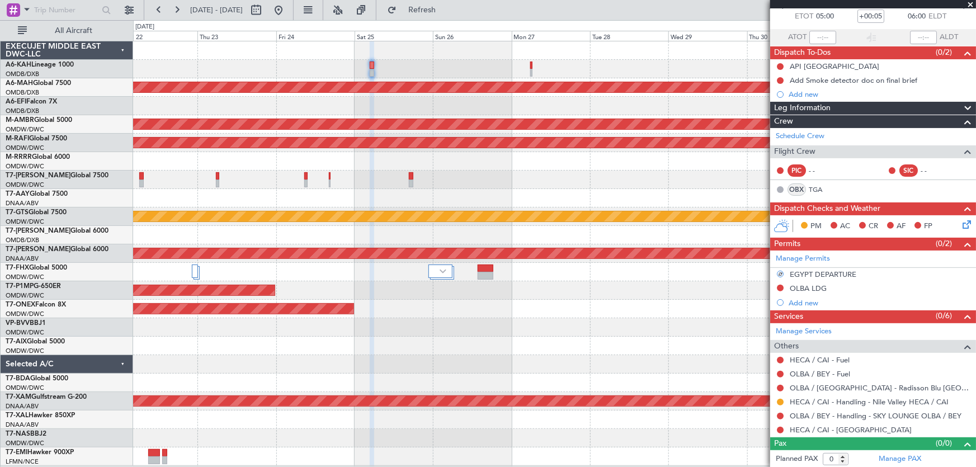
click at [525, 191] on div at bounding box center [554, 198] width 843 height 18
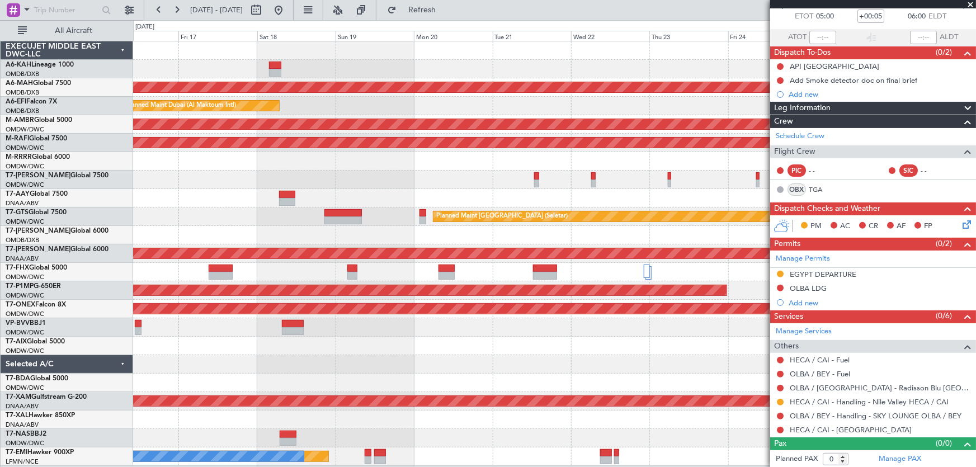
click at [842, 110] on fb-app "[DATE] - [DATE] Refresh Quick Links All Aircraft Unplanned Maint [GEOGRAPHIC_DA…" at bounding box center [488, 237] width 976 height 459
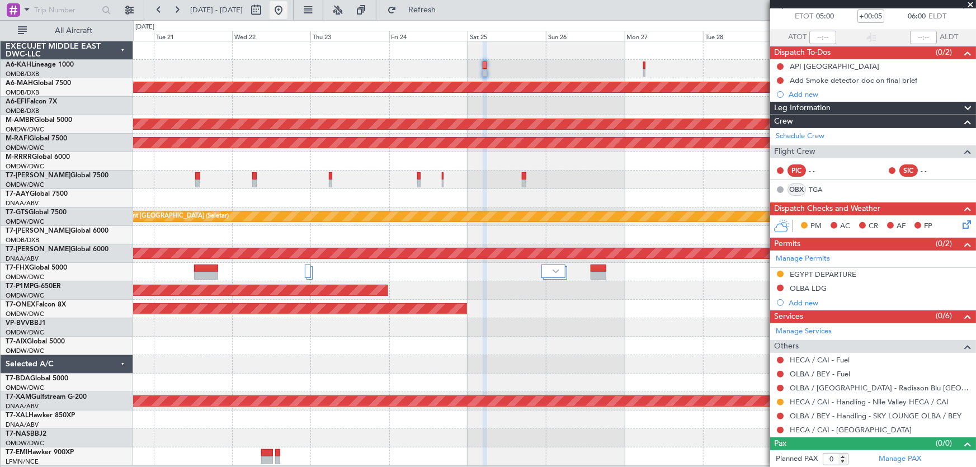
click at [287, 6] on button at bounding box center [279, 10] width 18 height 18
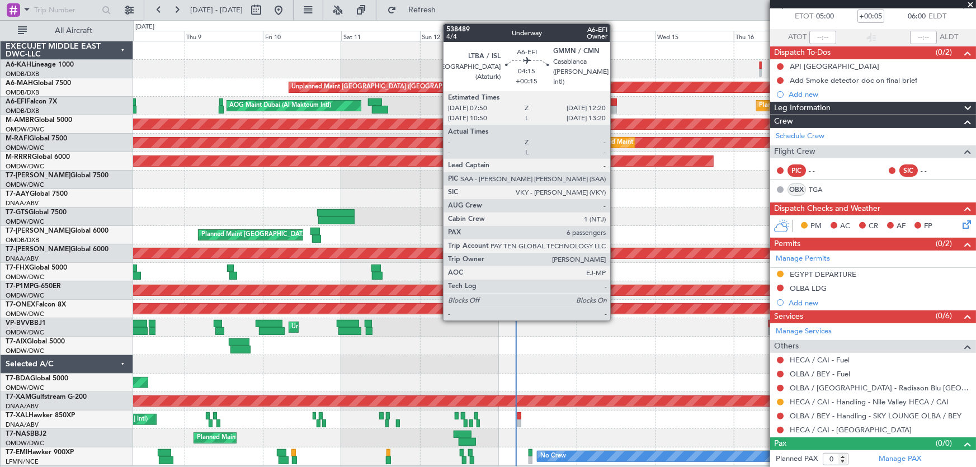
click at [615, 110] on div at bounding box center [609, 110] width 15 height 8
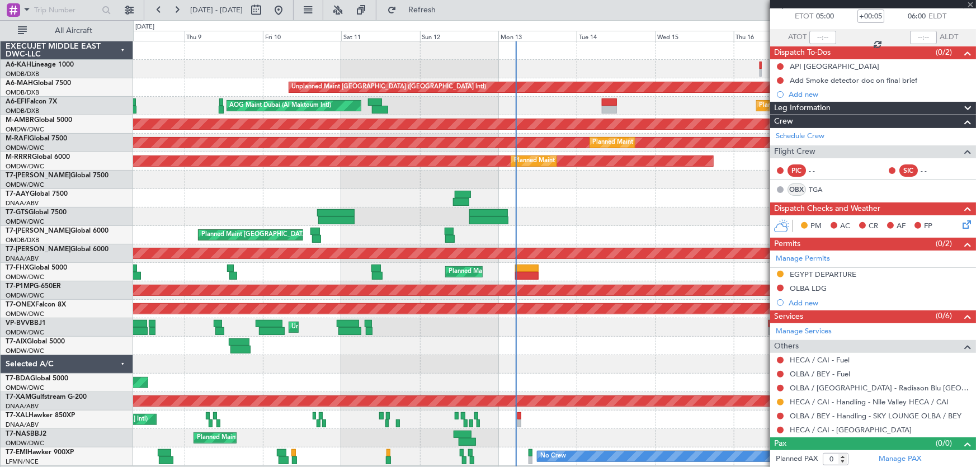
type input "+00:15"
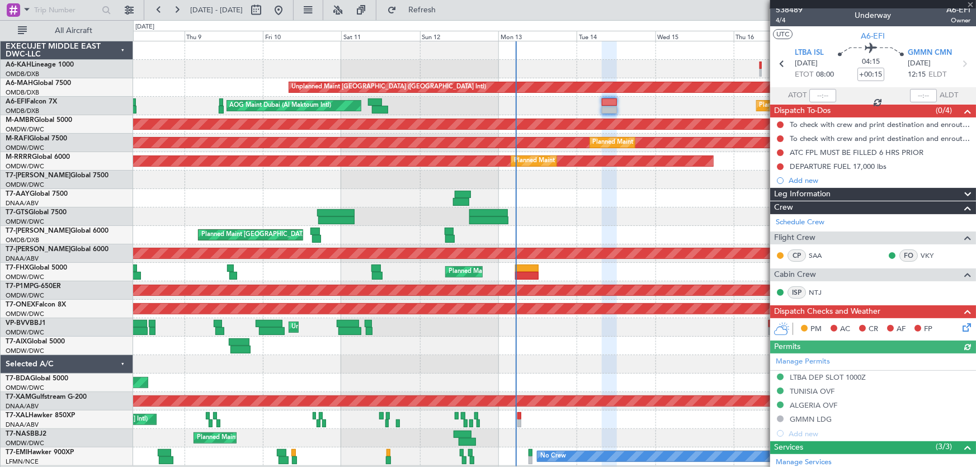
scroll to position [0, 0]
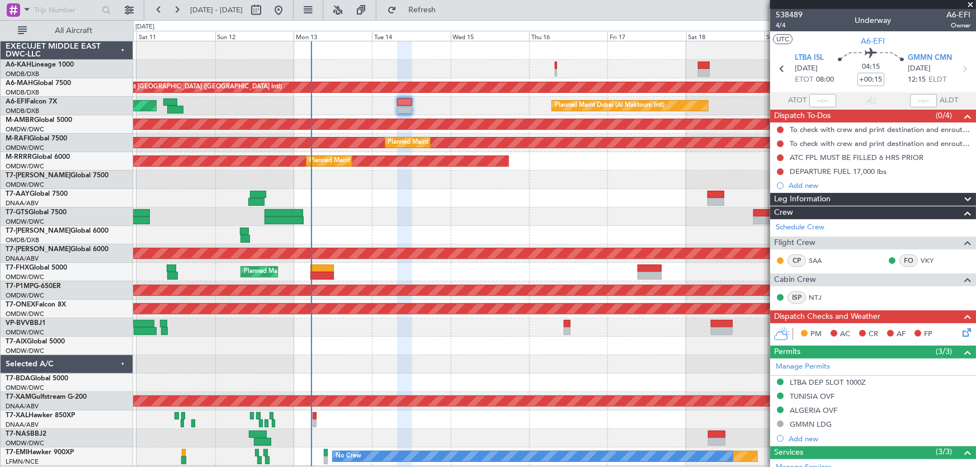
click at [509, 65] on div at bounding box center [554, 69] width 843 height 18
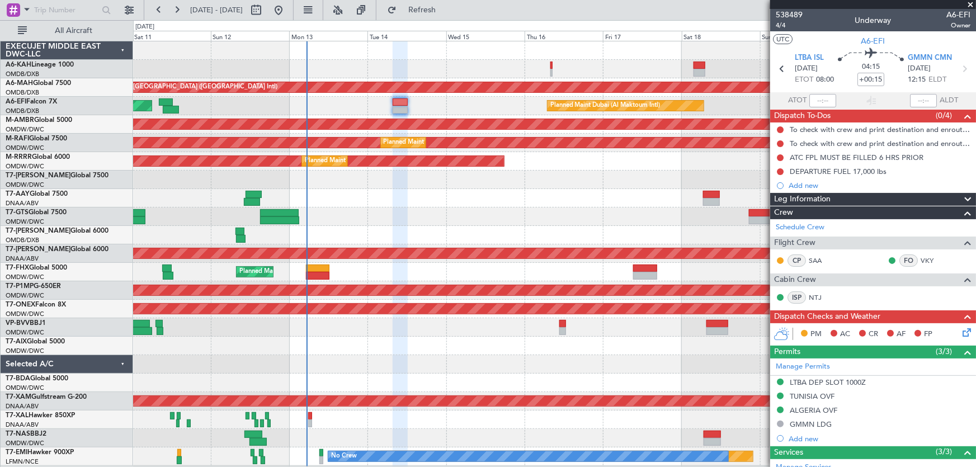
click at [972, 1] on span at bounding box center [970, 5] width 11 height 10
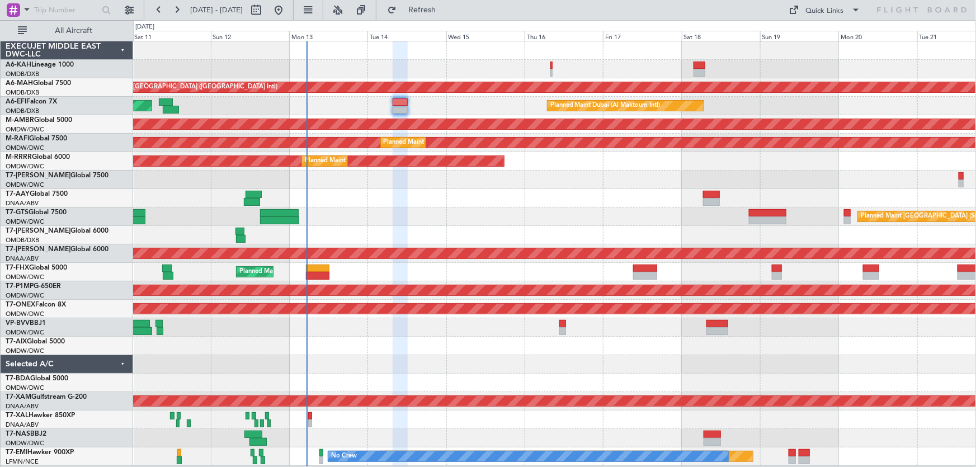
type input "0"
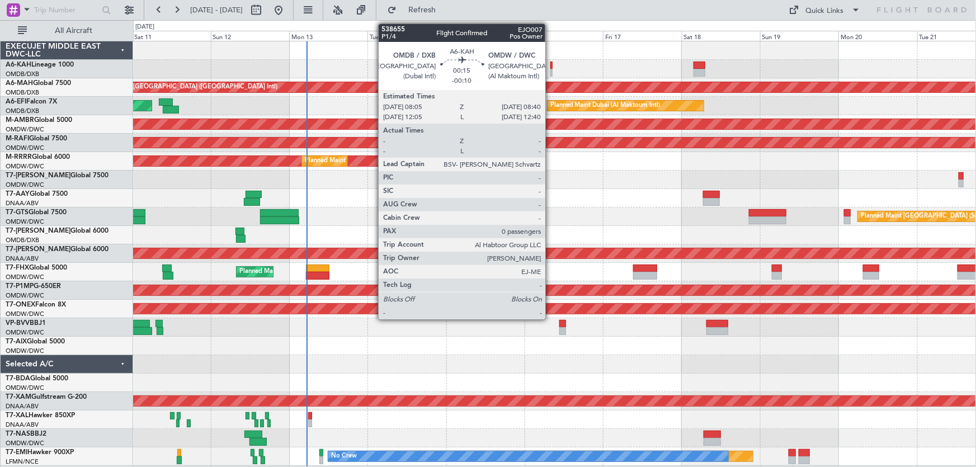
click at [551, 72] on div at bounding box center [551, 73] width 2 height 8
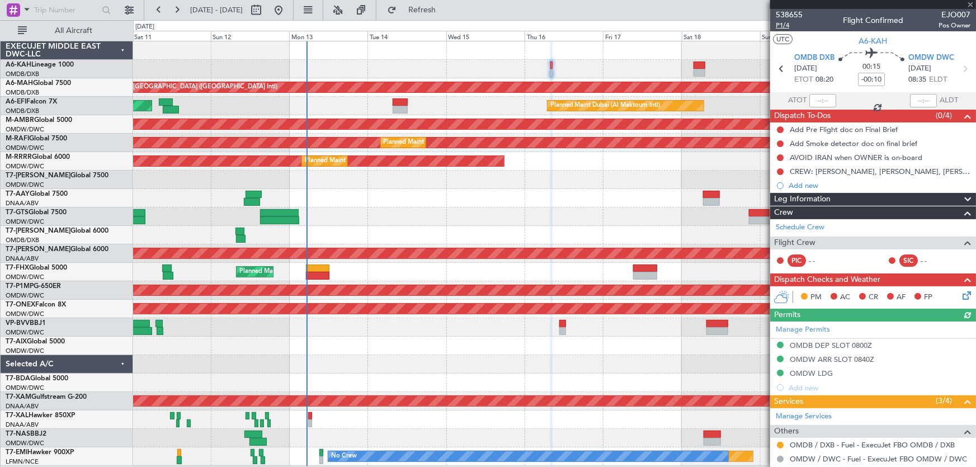
click at [783, 26] on span "P1/4" at bounding box center [789, 26] width 27 height 10
click at [786, 28] on span "P1/4" at bounding box center [789, 26] width 27 height 10
click at [449, 15] on button "Refresh" at bounding box center [415, 10] width 67 height 18
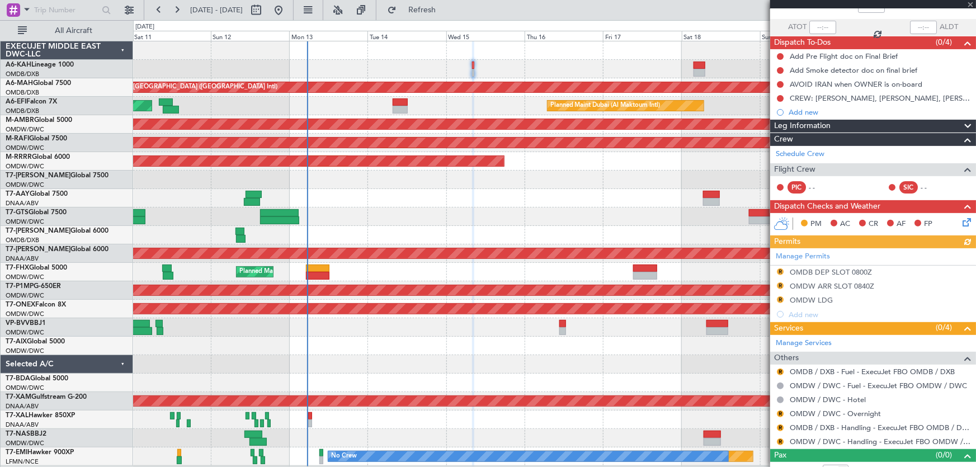
scroll to position [85, 0]
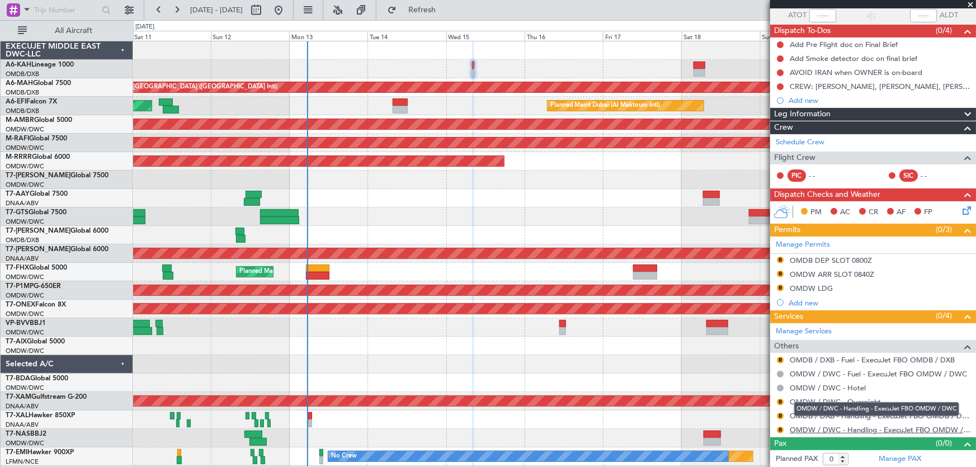
click at [800, 427] on link "OMDW / DWC - Handling - ExecuJet FBO OMDW / DWC" at bounding box center [880, 430] width 181 height 10
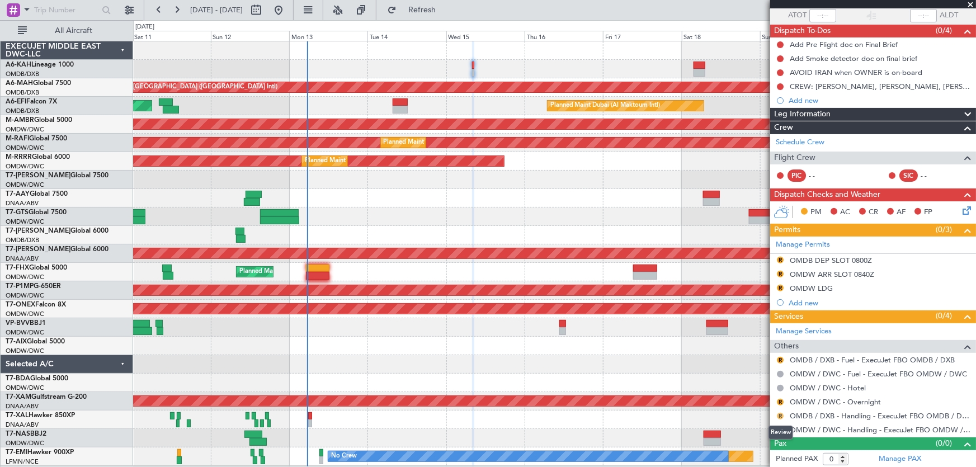
click at [779, 415] on button "R" at bounding box center [780, 416] width 7 height 7
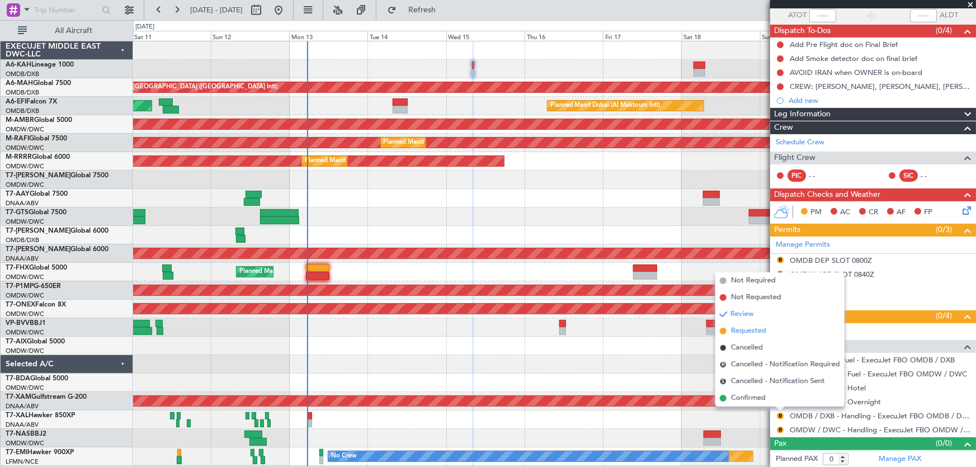
click at [755, 333] on span "Requested" at bounding box center [748, 330] width 35 height 11
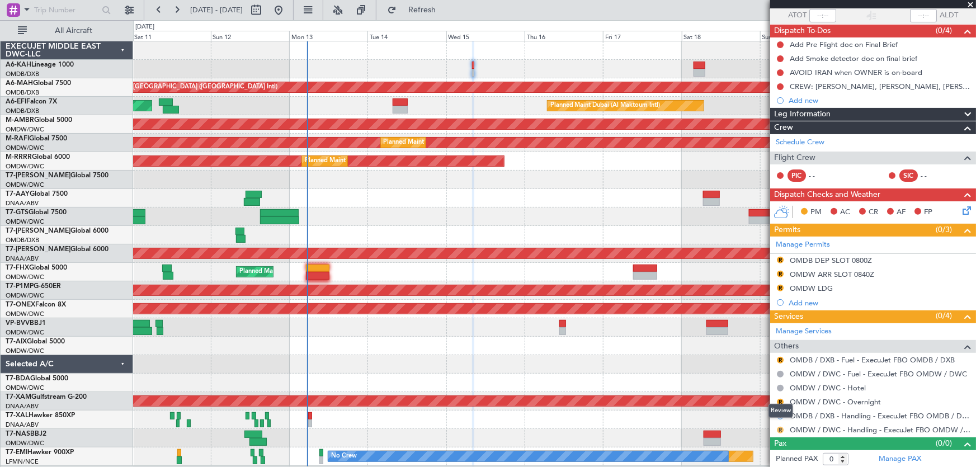
click at [783, 429] on button "R" at bounding box center [780, 430] width 7 height 7
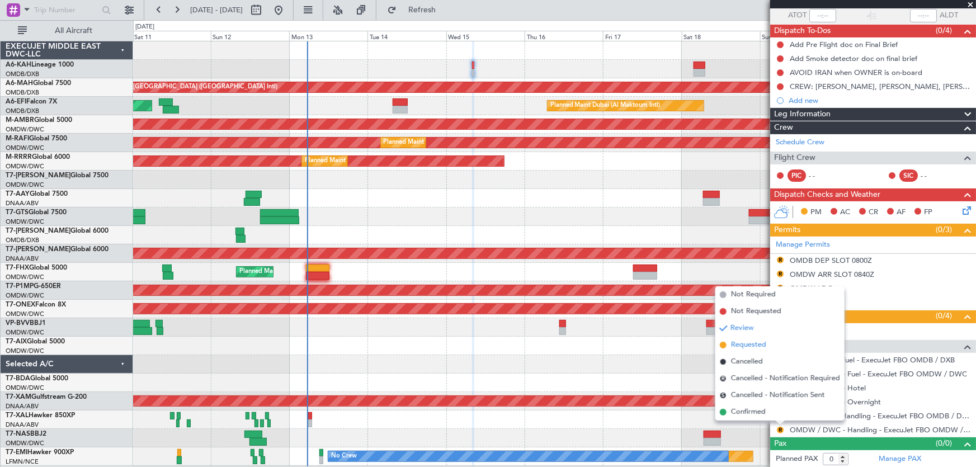
click at [757, 345] on span "Requested" at bounding box center [748, 344] width 35 height 11
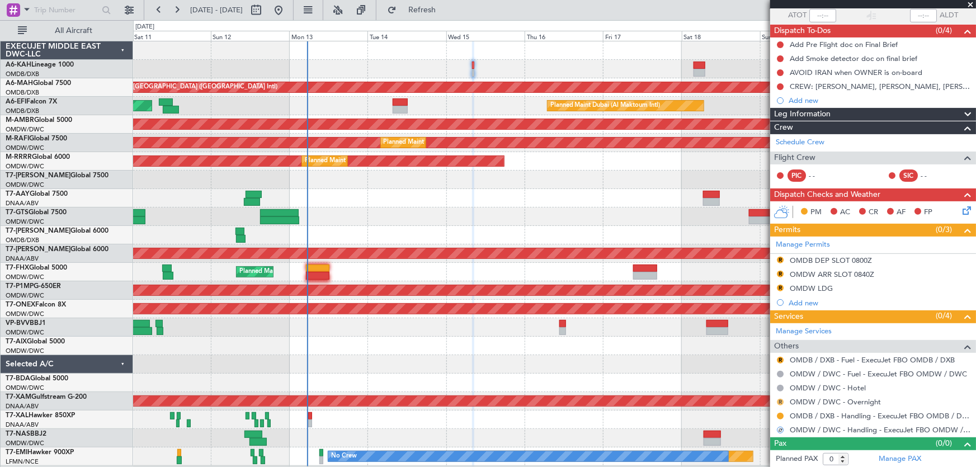
click at [781, 400] on button "R" at bounding box center [780, 402] width 7 height 7
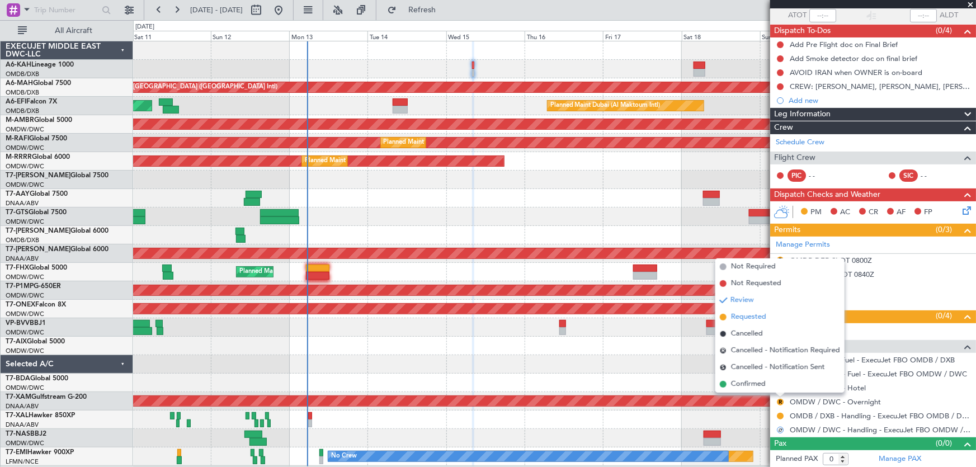
click at [737, 318] on span "Requested" at bounding box center [748, 316] width 35 height 11
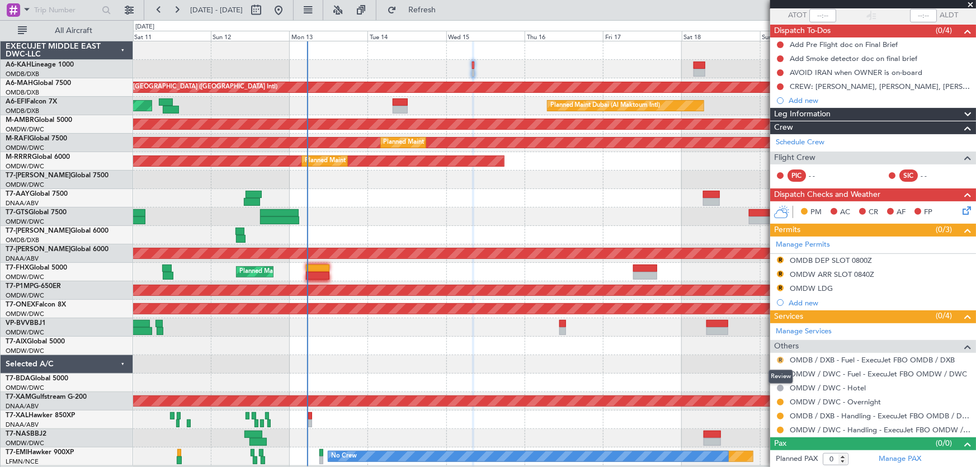
click at [780, 360] on button "R" at bounding box center [780, 360] width 7 height 7
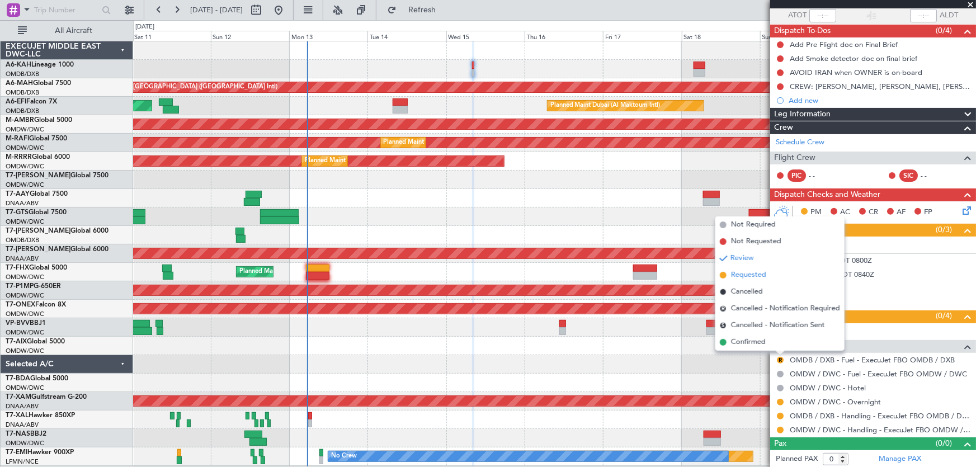
click at [738, 273] on span "Requested" at bounding box center [748, 275] width 35 height 11
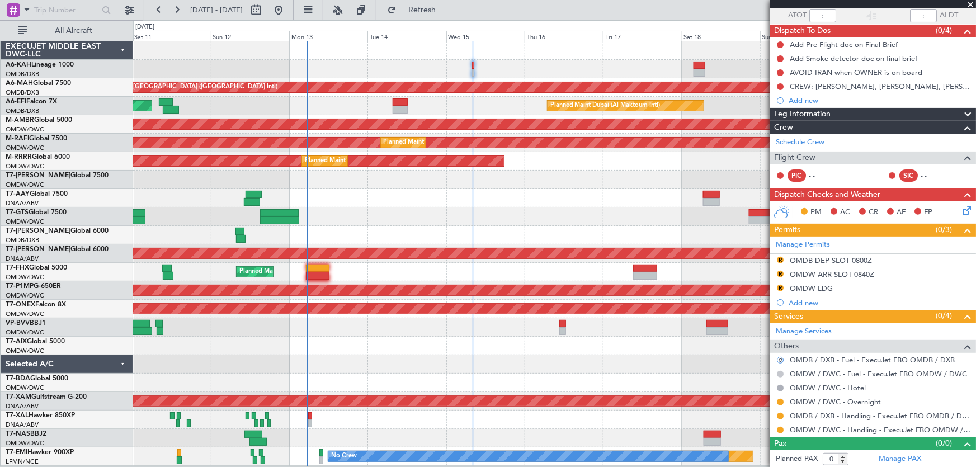
click at [782, 371] on button at bounding box center [780, 374] width 7 height 7
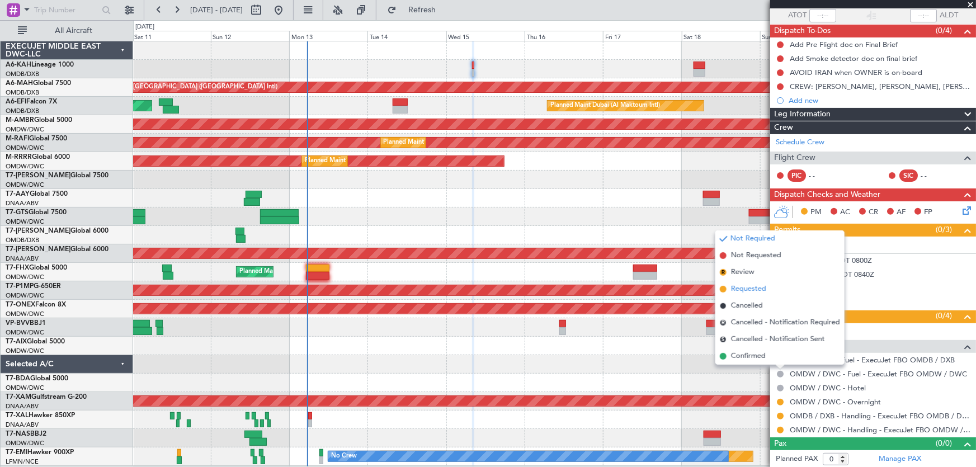
click at [755, 286] on span "Requested" at bounding box center [748, 289] width 35 height 11
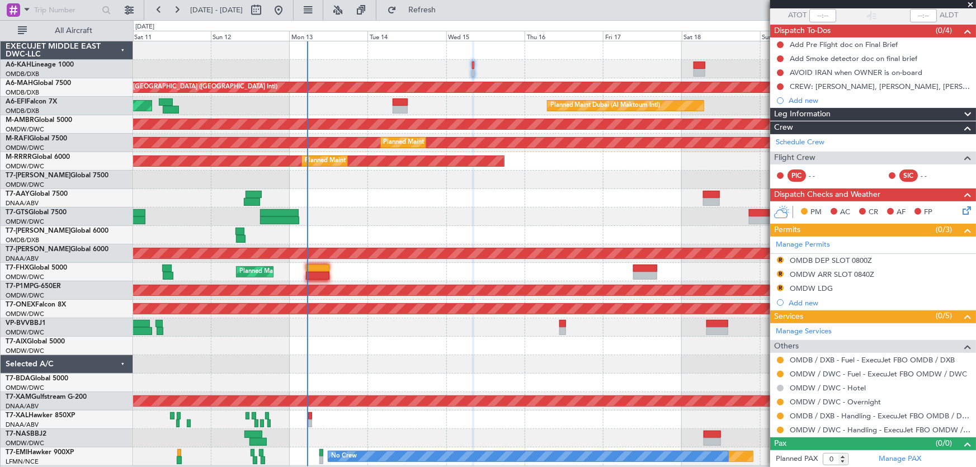
click at [781, 386] on button at bounding box center [780, 388] width 7 height 7
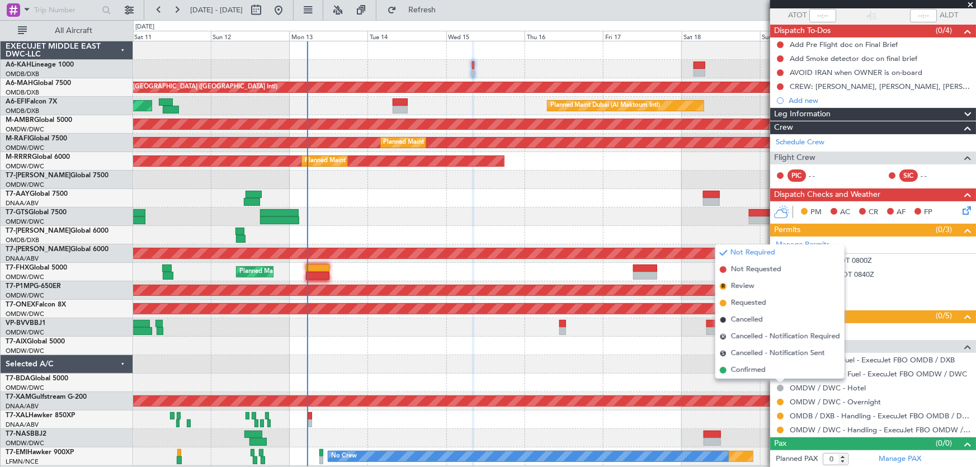
click at [749, 251] on span "Not Required" at bounding box center [752, 252] width 45 height 11
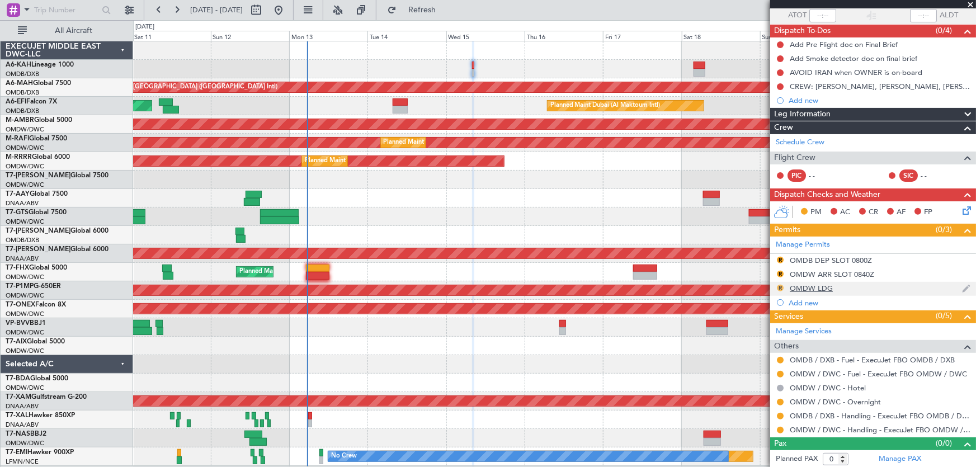
click at [778, 288] on button "R" at bounding box center [780, 288] width 7 height 7
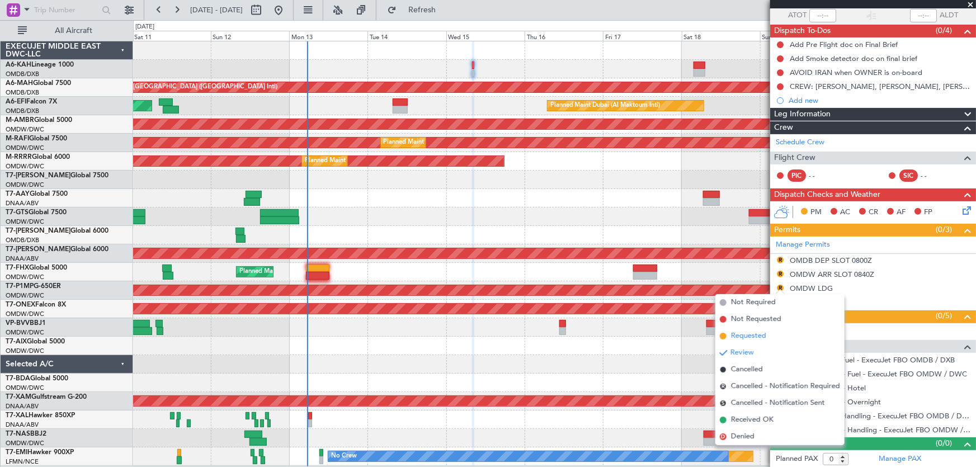
click at [749, 336] on span "Requested" at bounding box center [748, 335] width 35 height 11
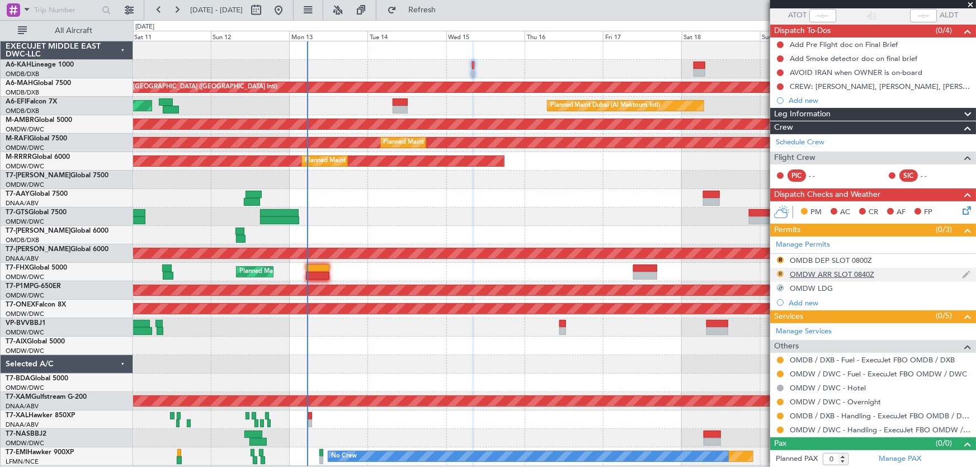
click at [780, 273] on button "R" at bounding box center [780, 274] width 7 height 7
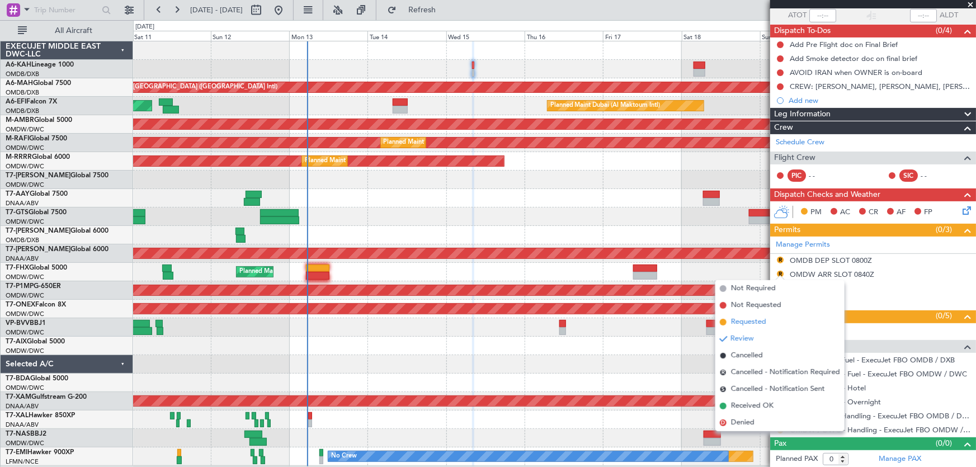
click at [761, 325] on span "Requested" at bounding box center [748, 322] width 35 height 11
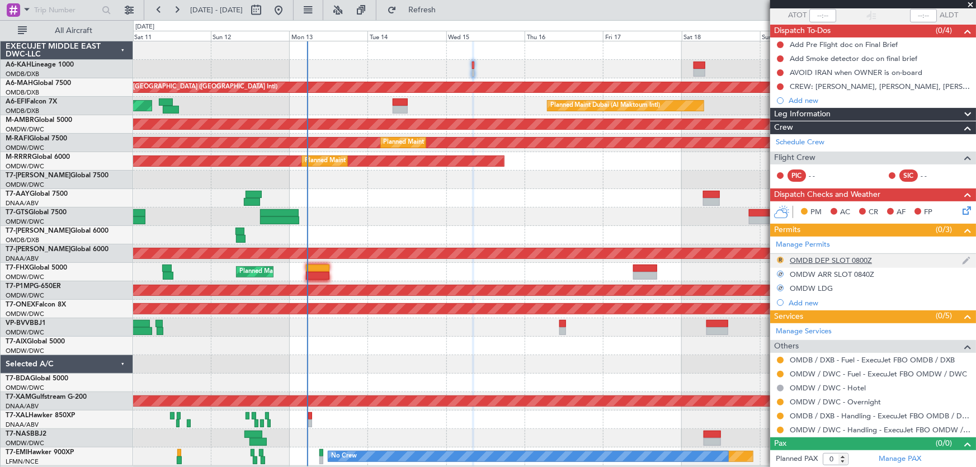
click at [778, 258] on button "R" at bounding box center [780, 260] width 7 height 7
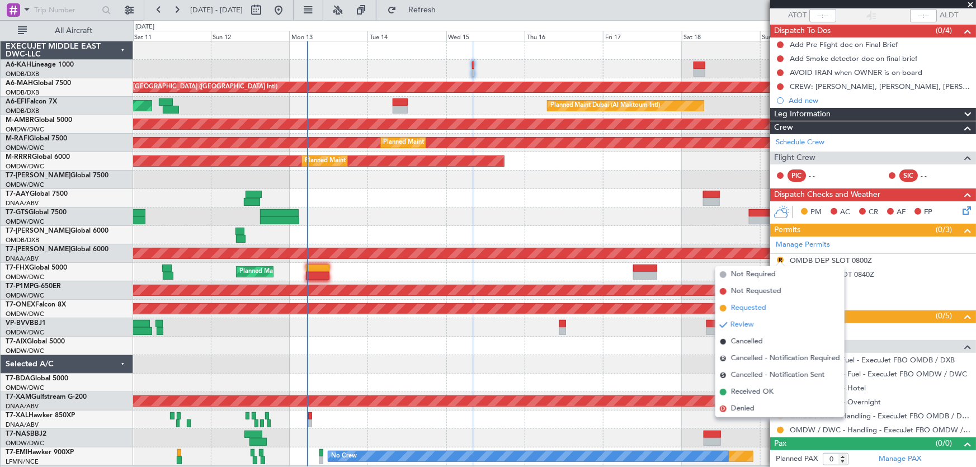
click at [736, 311] on span "Requested" at bounding box center [748, 308] width 35 height 11
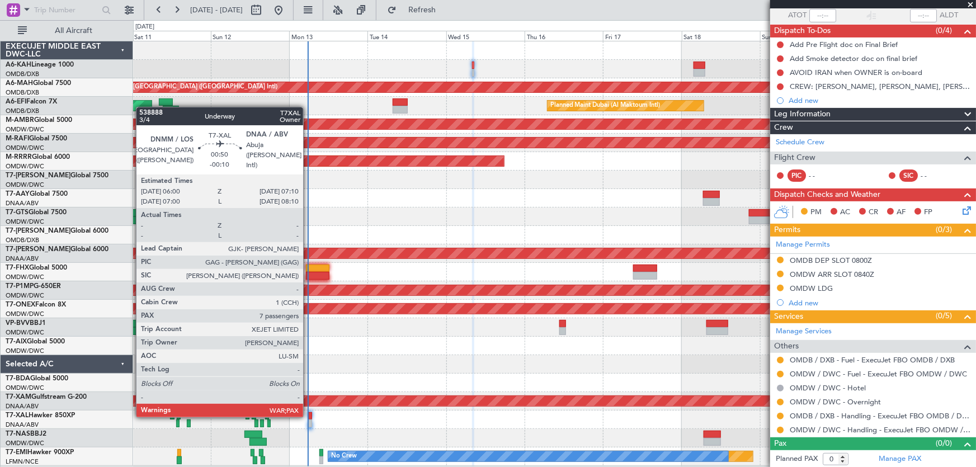
click at [308, 415] on div at bounding box center [310, 416] width 4 height 8
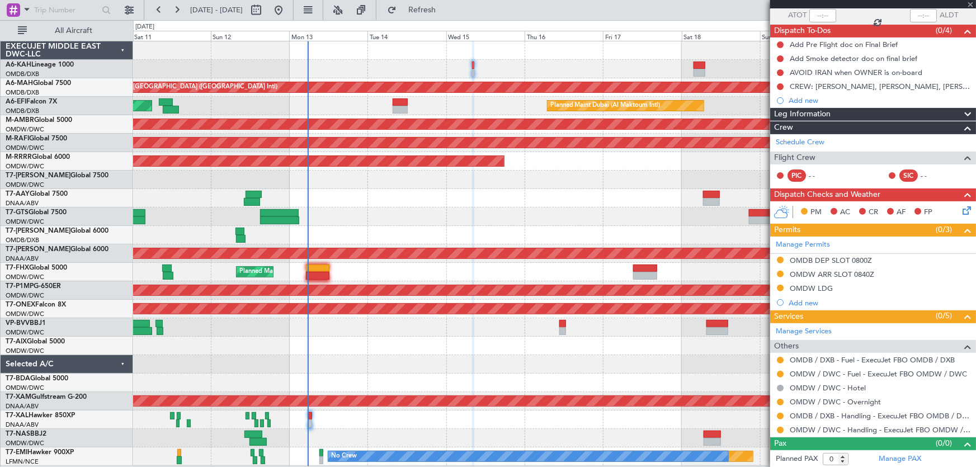
type input "7"
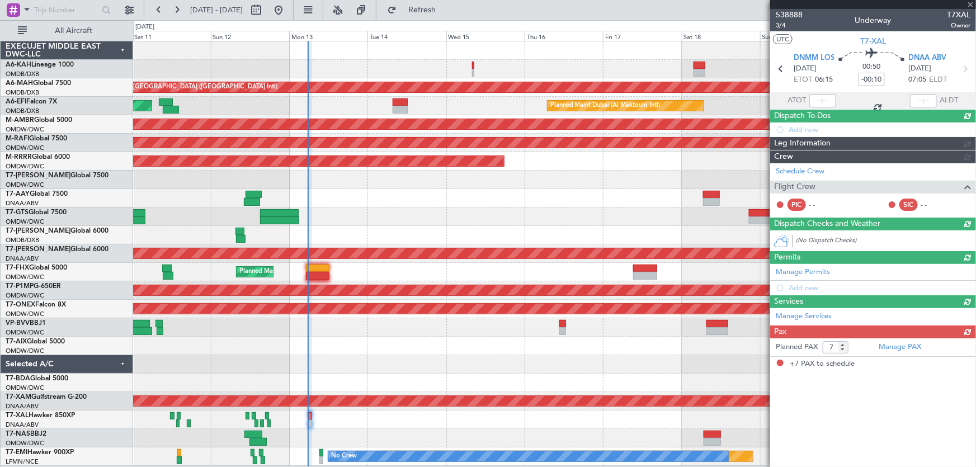
scroll to position [0, 0]
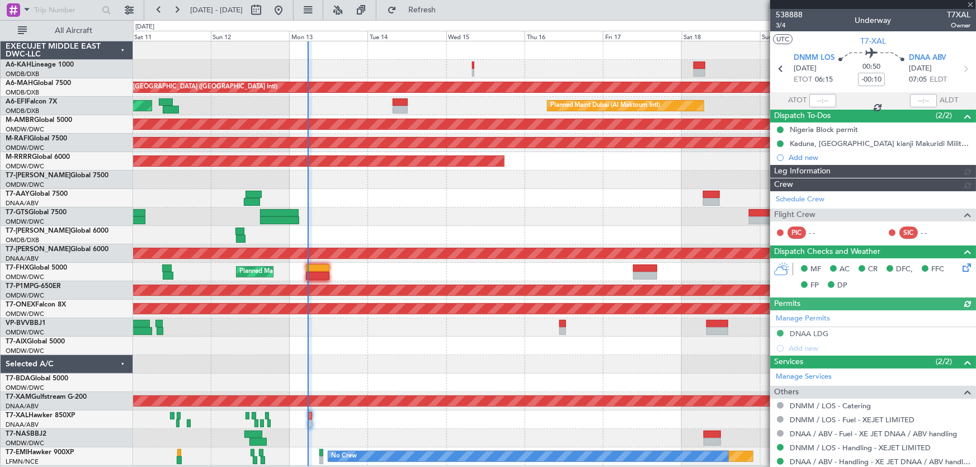
type input "[PERSON_NAME] (ANI)"
type input "7545"
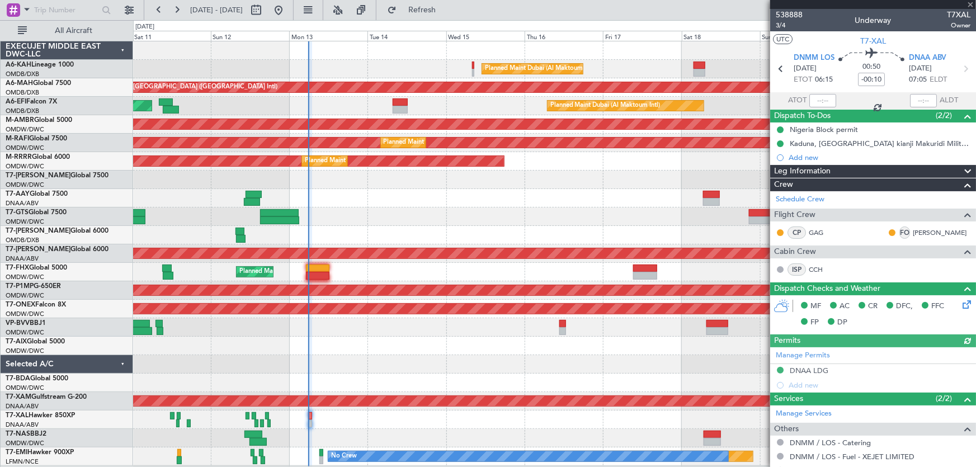
type input "[PERSON_NAME] (ANI)"
type input "7545"
click at [972, 2] on span at bounding box center [970, 5] width 11 height 10
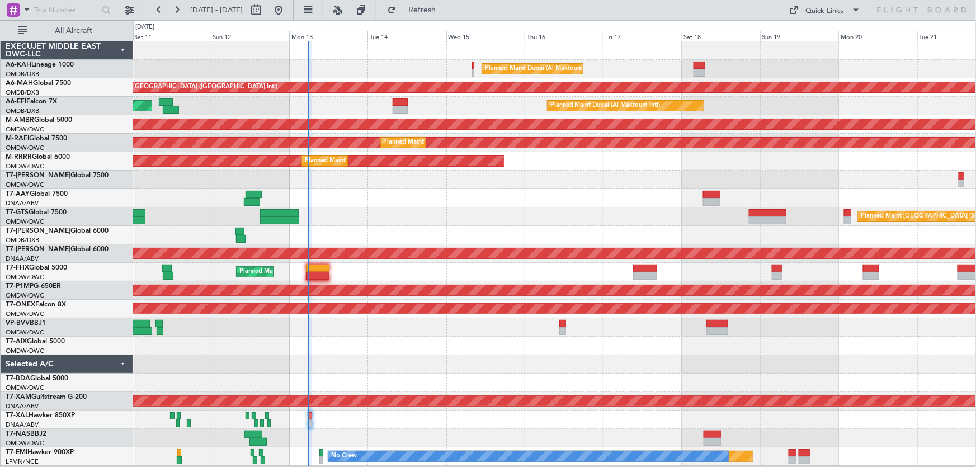
type input "0"
click at [695, 60] on div "Planned Maint Dubai (Al Maktoum Intl)" at bounding box center [554, 69] width 843 height 18
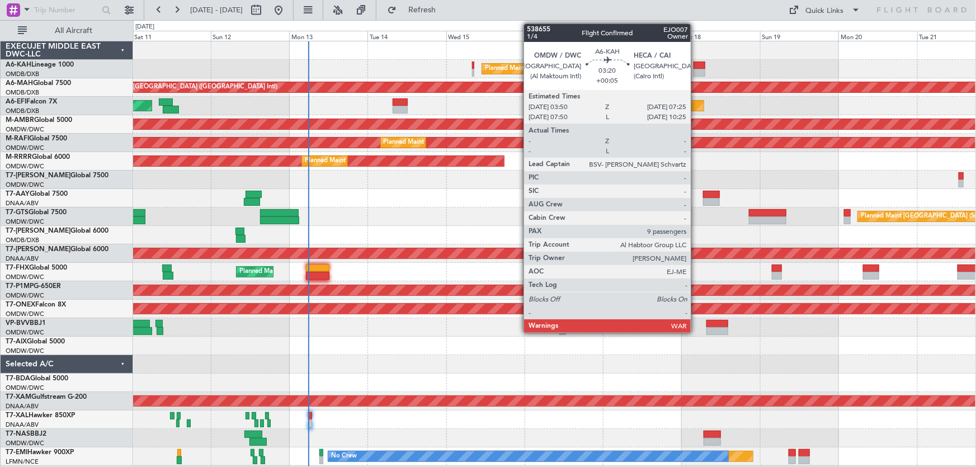
click at [696, 64] on div at bounding box center [699, 66] width 12 height 8
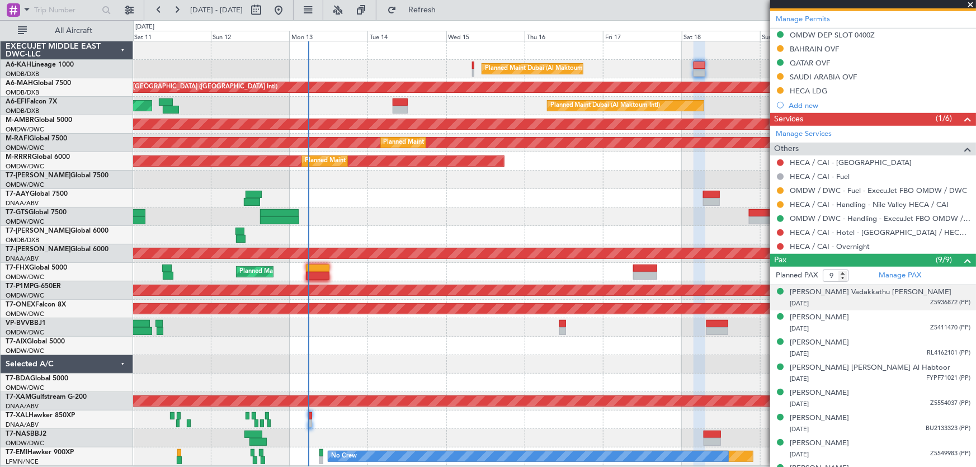
scroll to position [381, 0]
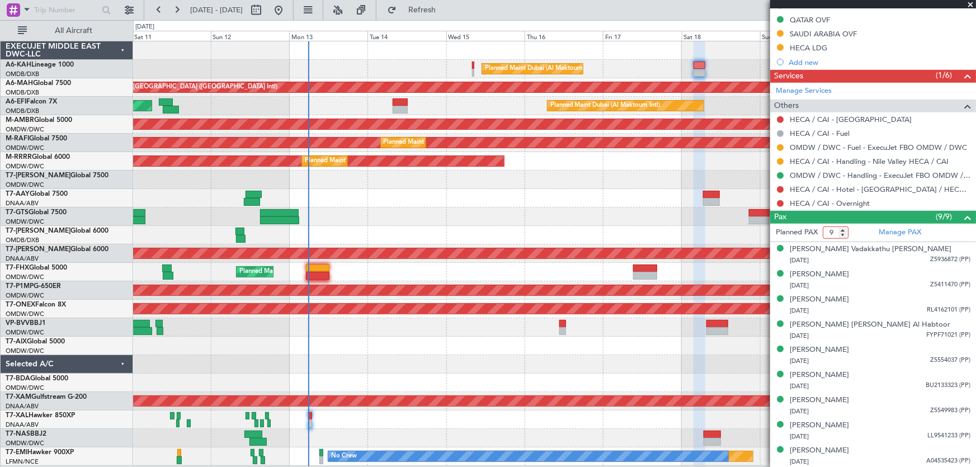
click at [834, 229] on input "9" at bounding box center [836, 232] width 26 height 12
click at [834, 230] on input "9" at bounding box center [836, 232] width 26 height 12
type input "13"
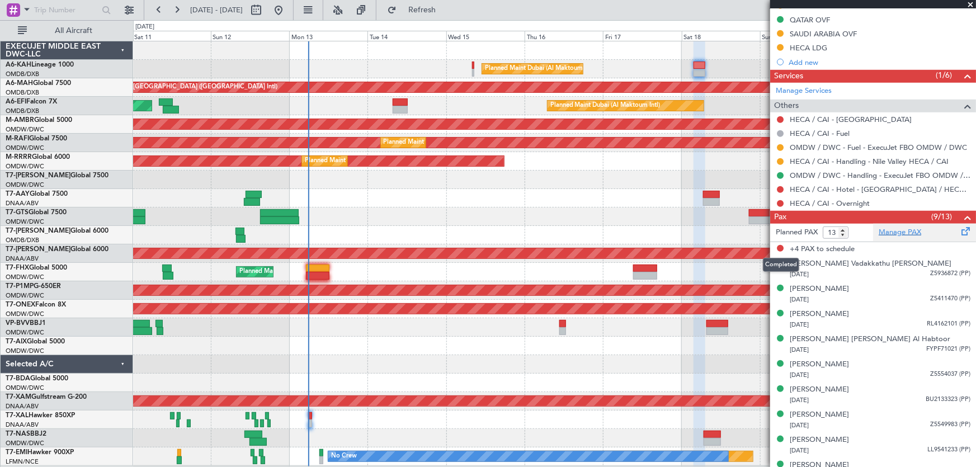
click at [897, 229] on link "Manage PAX" at bounding box center [900, 232] width 42 height 11
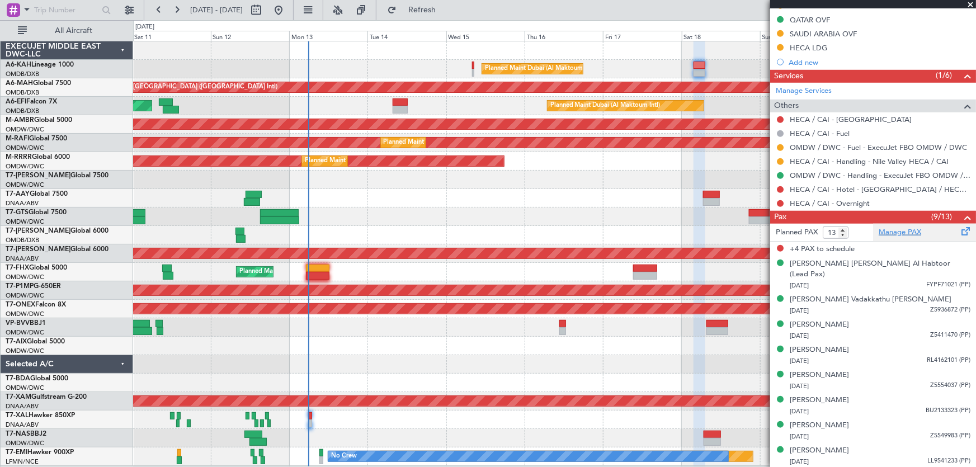
click at [903, 228] on link "Manage PAX" at bounding box center [900, 232] width 42 height 11
